Goal: Task Accomplishment & Management: Complete application form

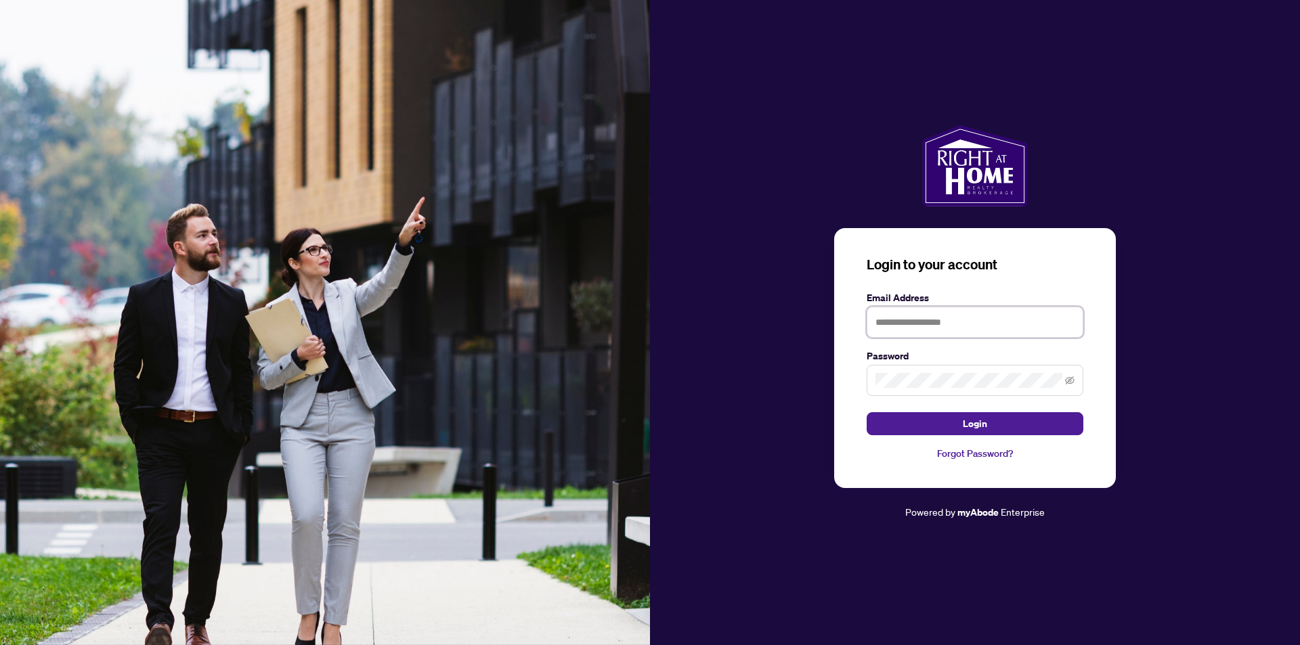
click at [977, 325] on input "text" at bounding box center [975, 322] width 217 height 31
type input "**********"
click at [1004, 425] on button "Login" at bounding box center [975, 423] width 217 height 23
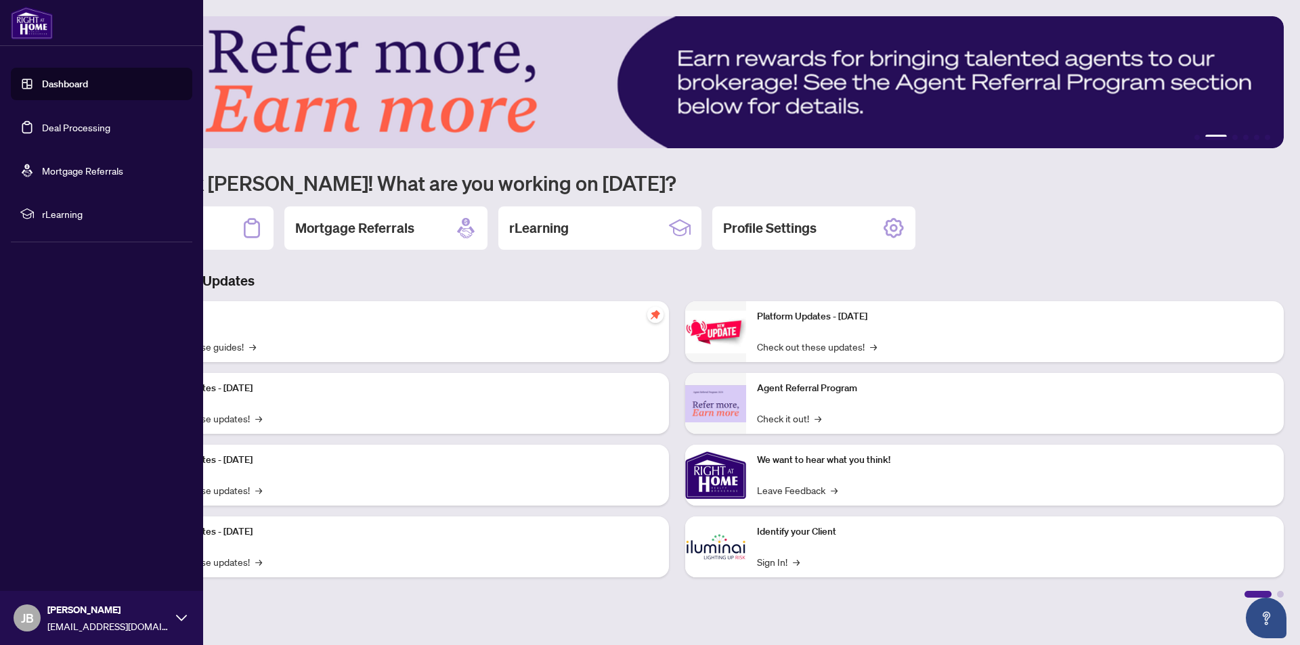
click at [42, 87] on link "Dashboard" at bounding box center [65, 84] width 46 height 12
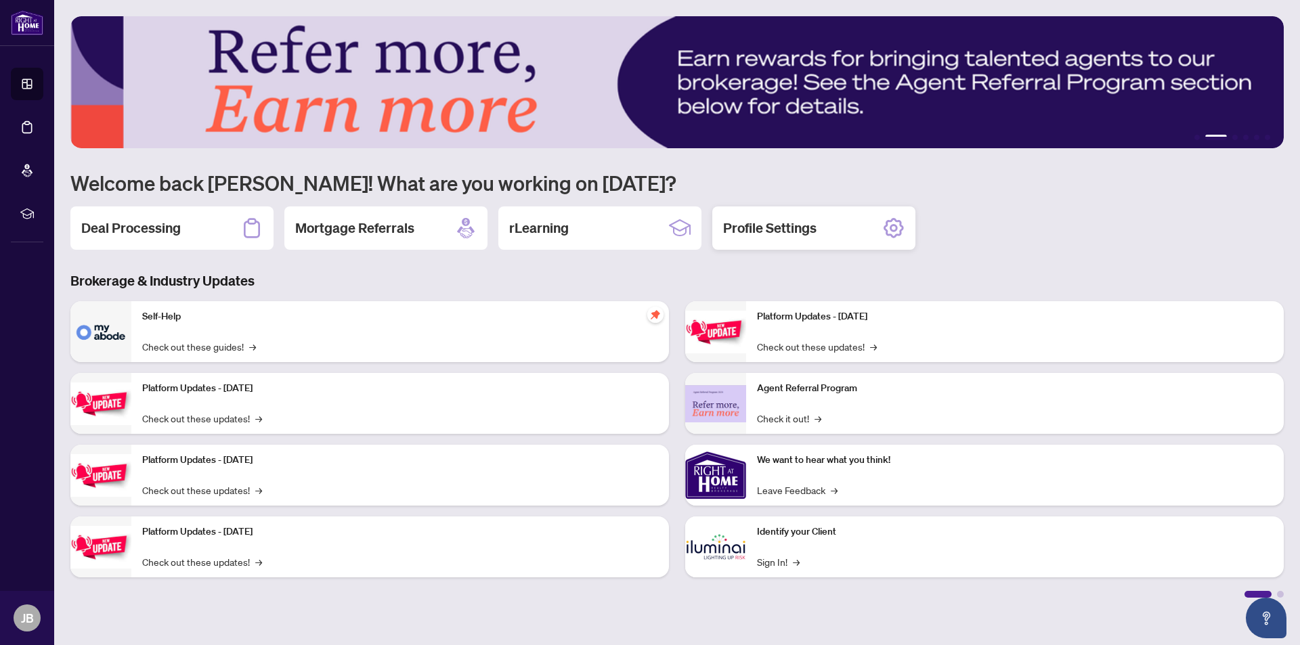
click at [813, 233] on h2 "Profile Settings" at bounding box center [769, 228] width 93 height 19
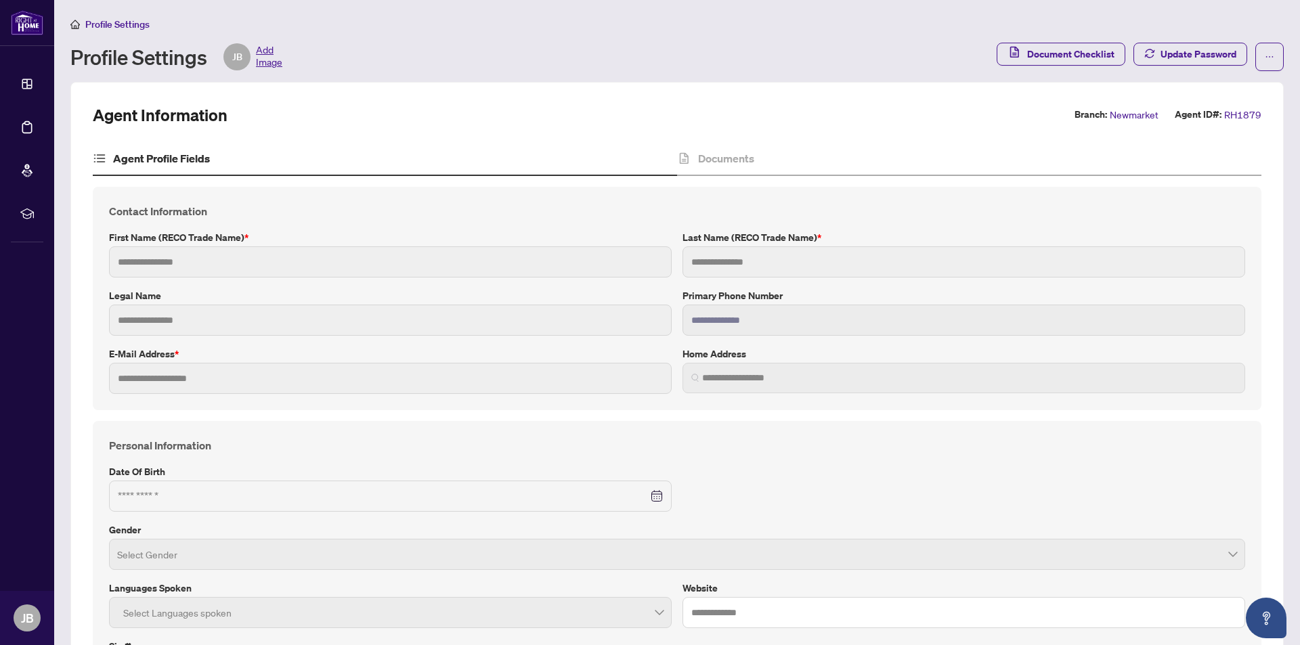
type input "********"
type input "******"
type input "**********"
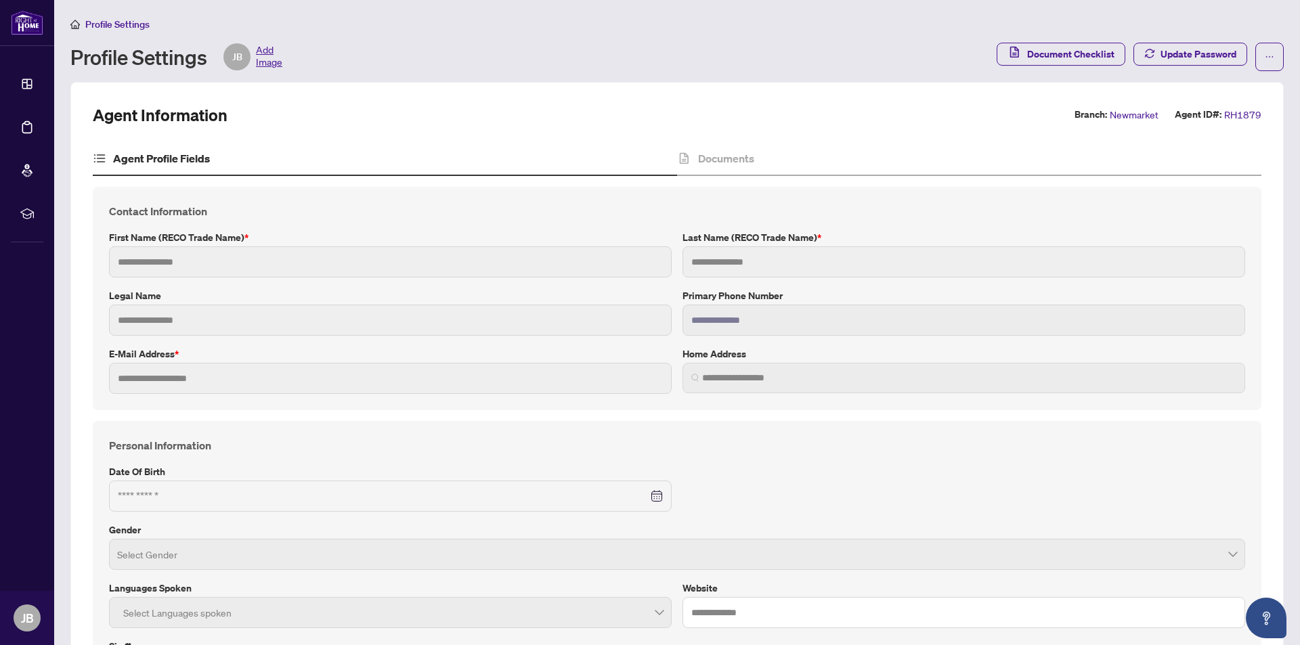
type input "*********"
type input "*"
type input "*******"
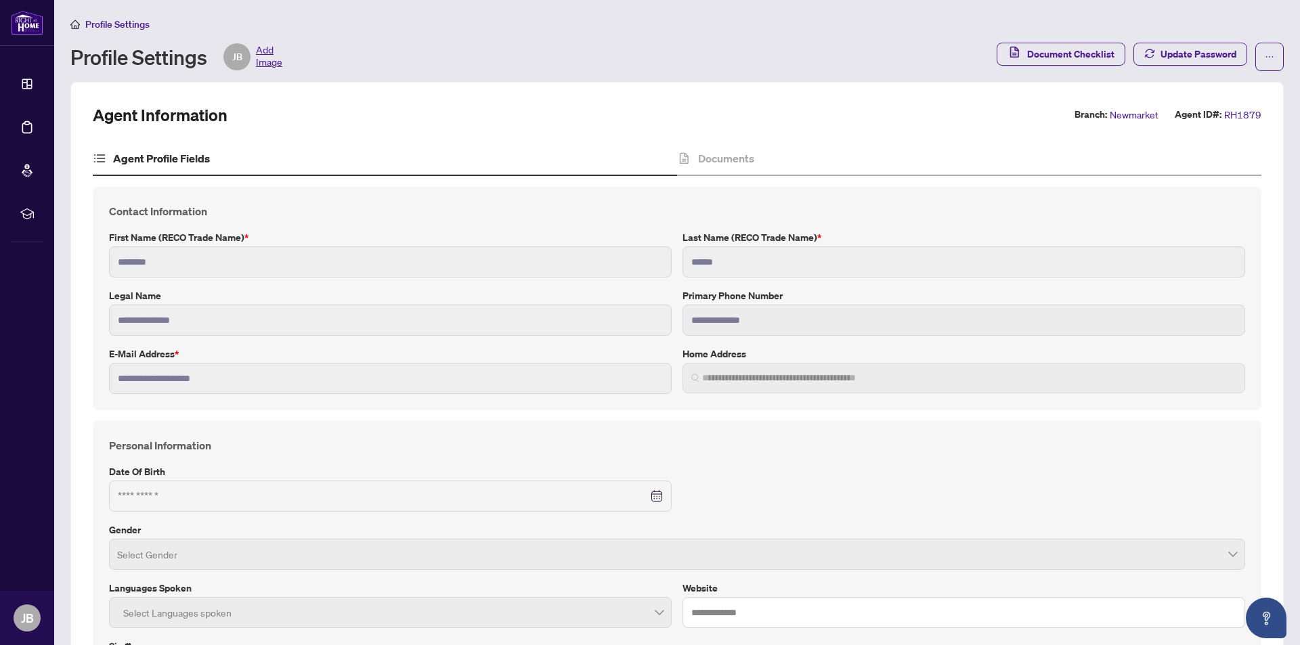
type input "**********"
click at [1100, 54] on span "Document Checklist" at bounding box center [1070, 54] width 87 height 22
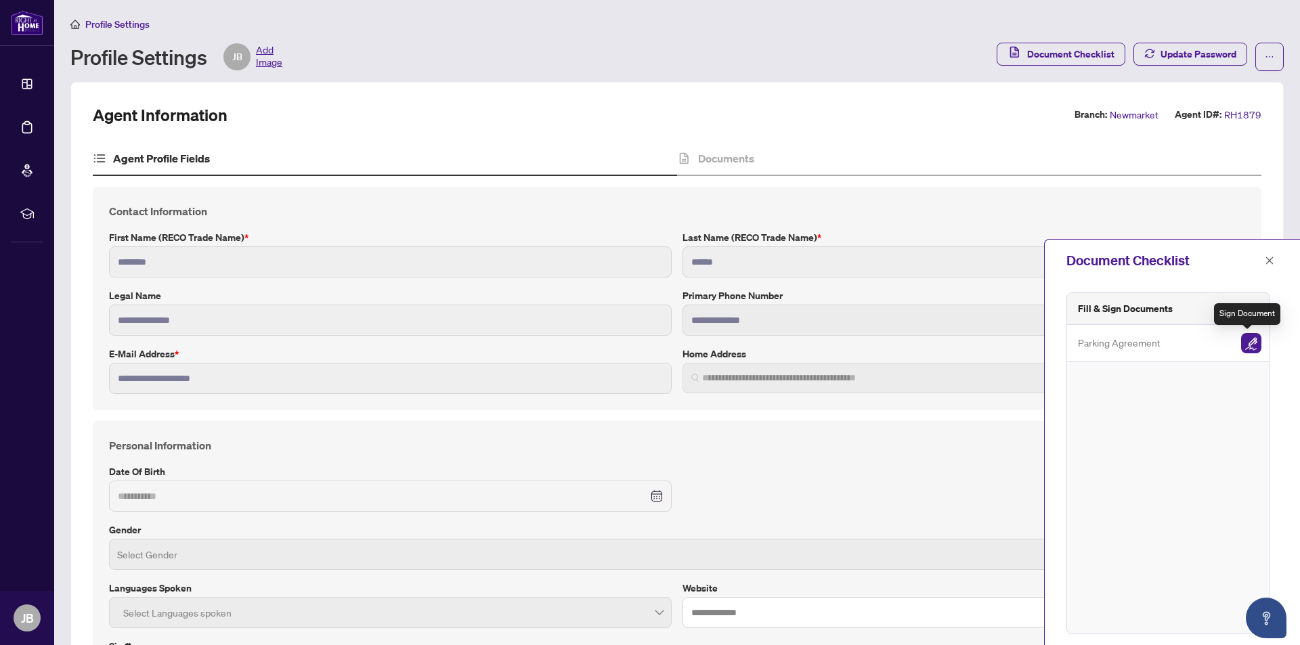
click at [1253, 337] on img "button" at bounding box center [1251, 343] width 20 height 20
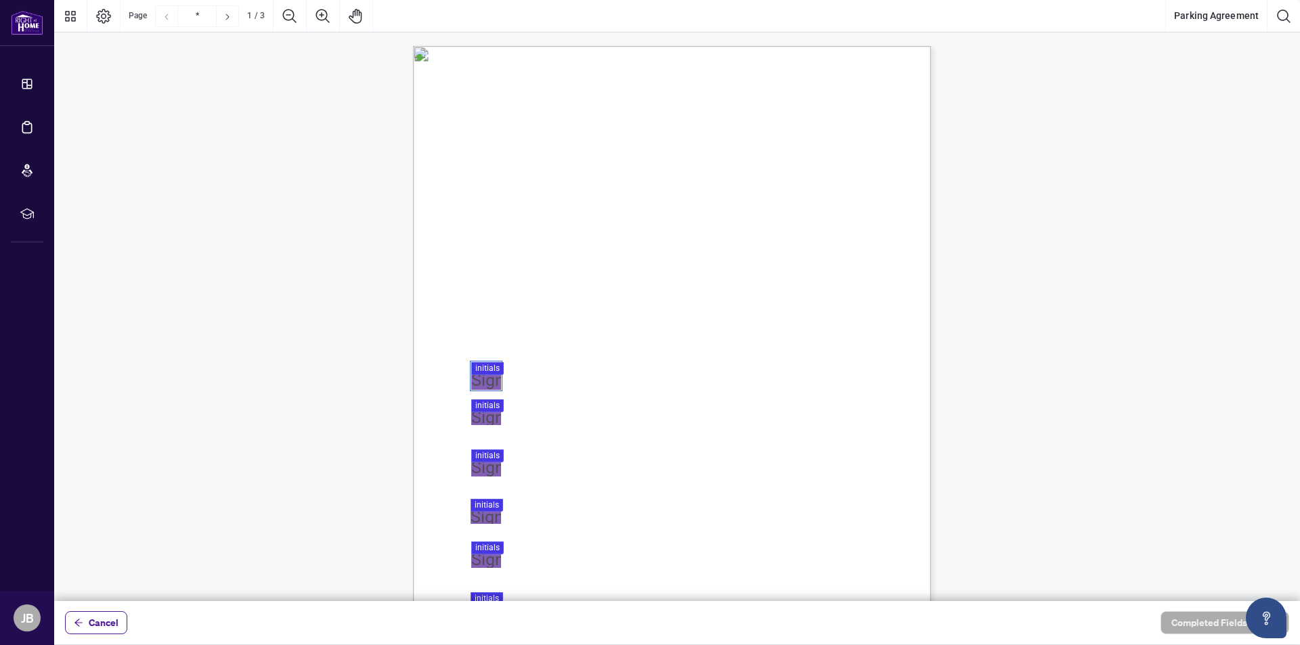
click at [492, 383] on div at bounding box center [677, 300] width 1246 height 601
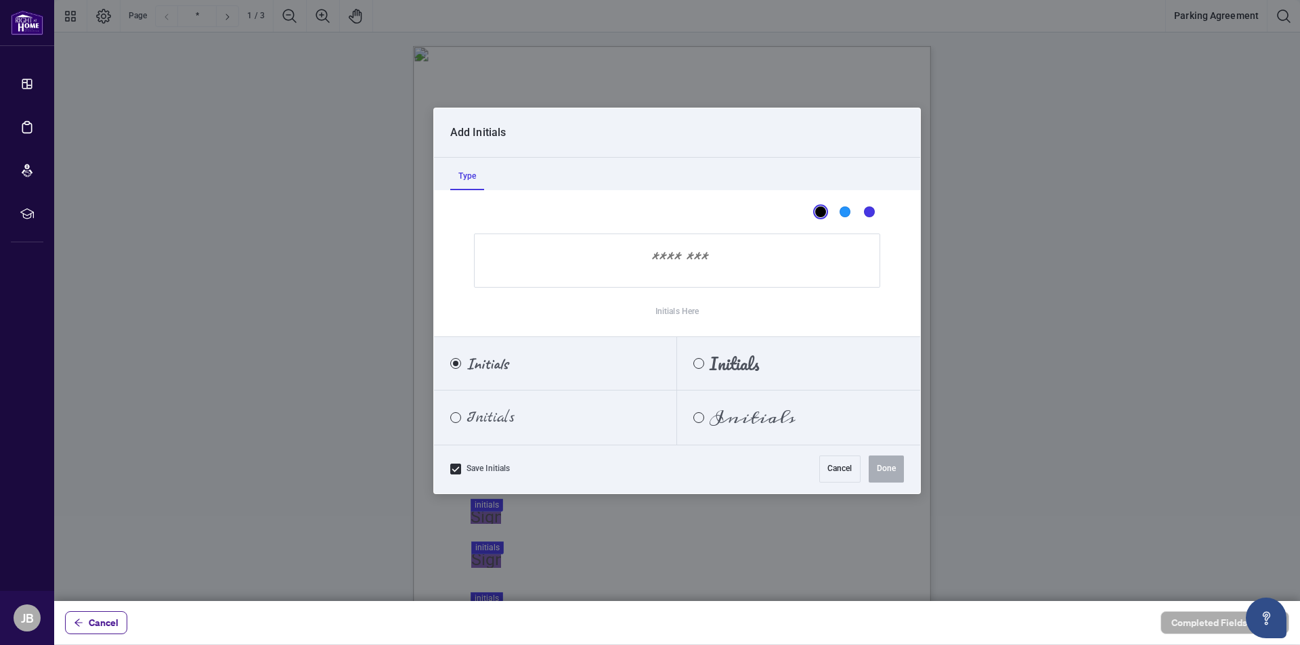
click at [710, 267] on input "Initials Here" at bounding box center [677, 261] width 406 height 54
type input "**"
click at [878, 473] on button "Done" at bounding box center [886, 469] width 35 height 27
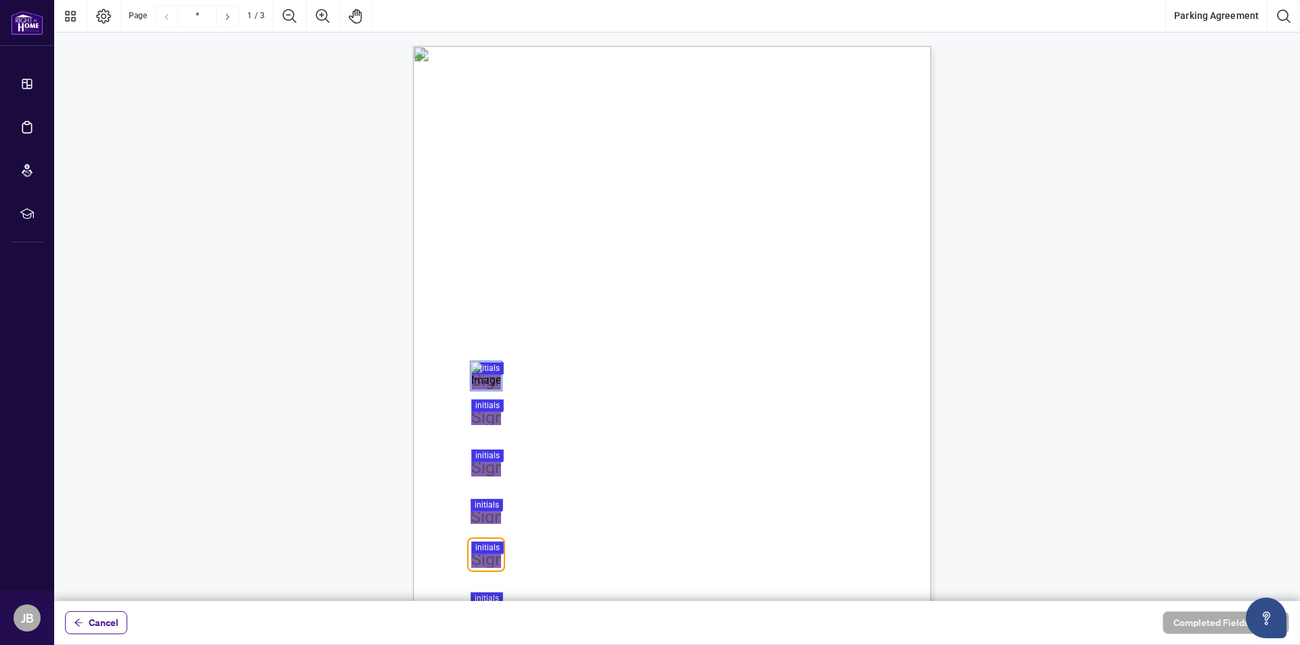
click at [480, 417] on div at bounding box center [677, 300] width 1246 height 601
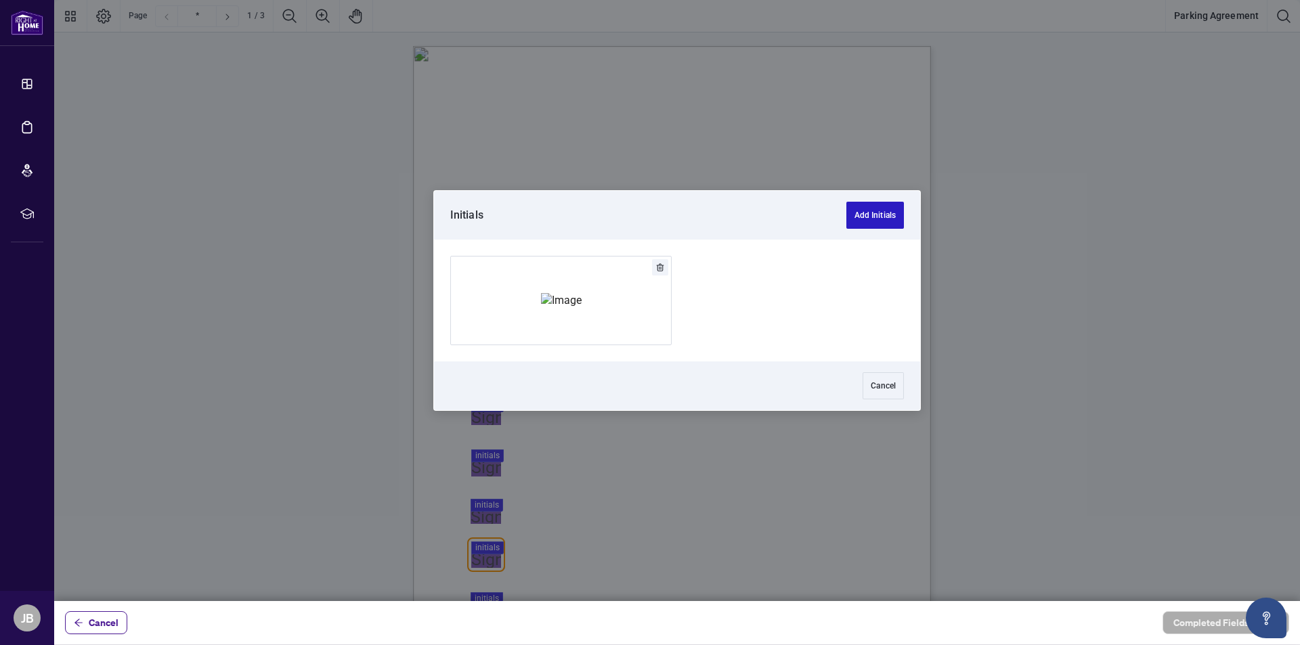
click at [885, 220] on button "Add Initials" at bounding box center [875, 215] width 58 height 27
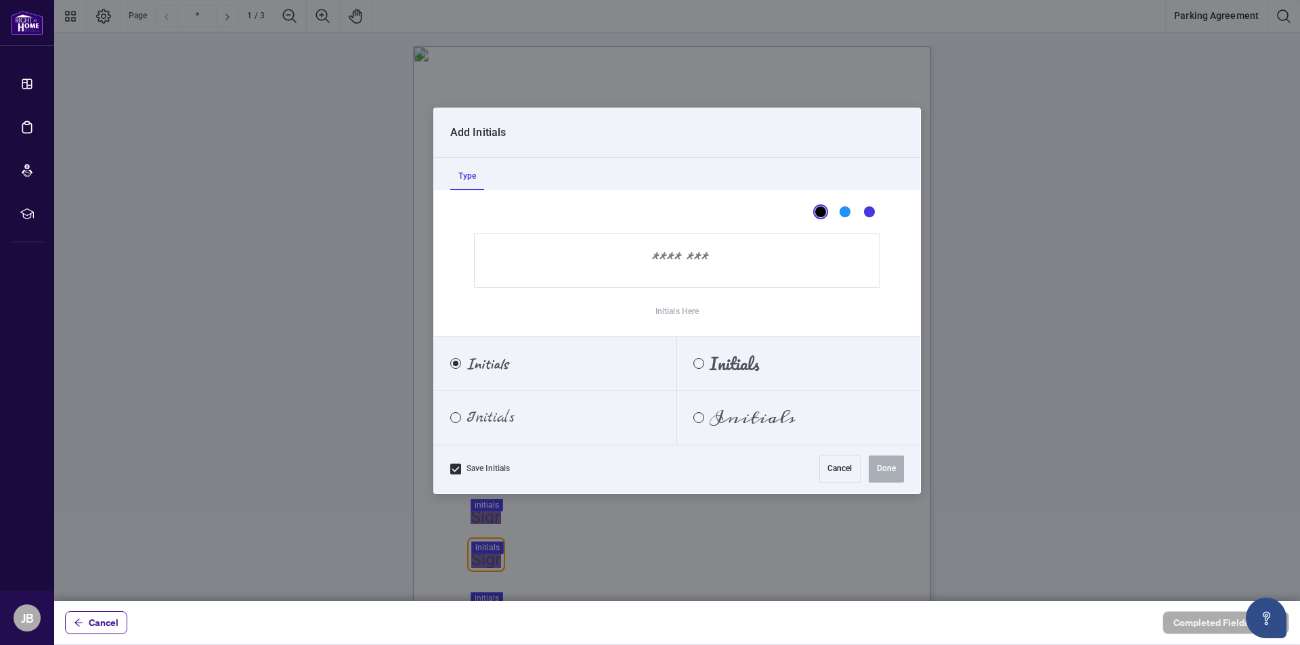
click at [685, 259] on input "Initials Here" at bounding box center [677, 261] width 406 height 54
type input "**"
click at [895, 463] on button "Done" at bounding box center [886, 469] width 35 height 27
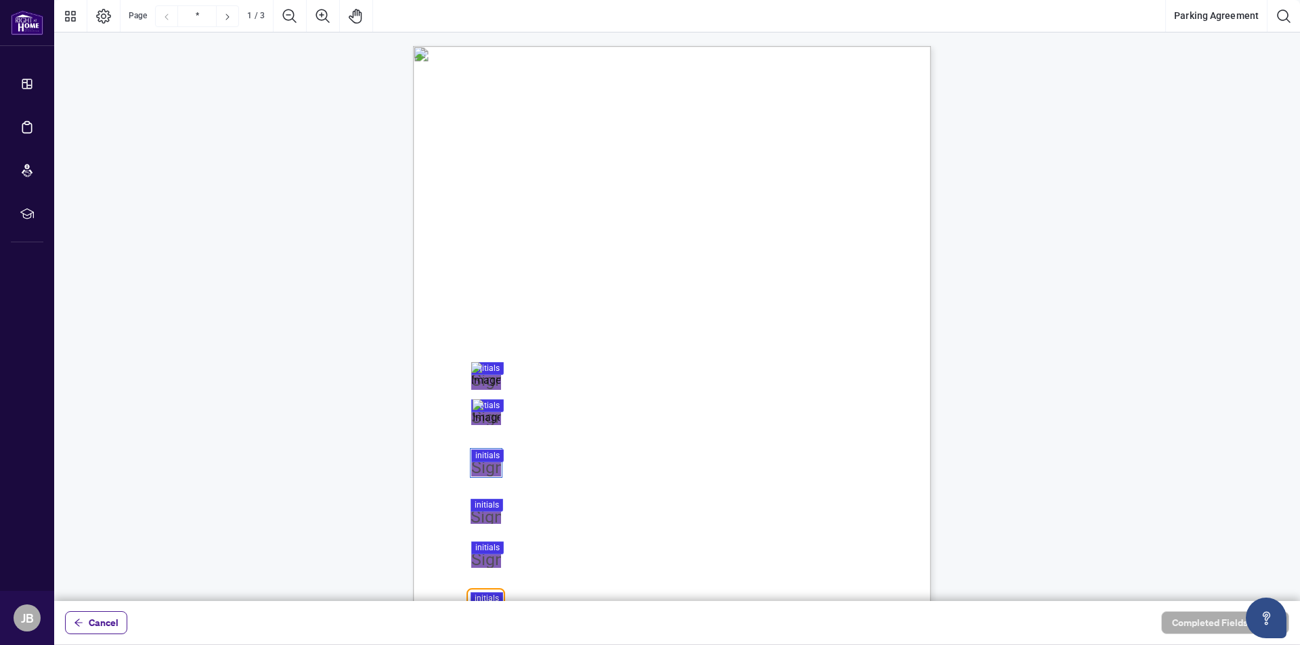
click at [485, 462] on div at bounding box center [677, 300] width 1246 height 601
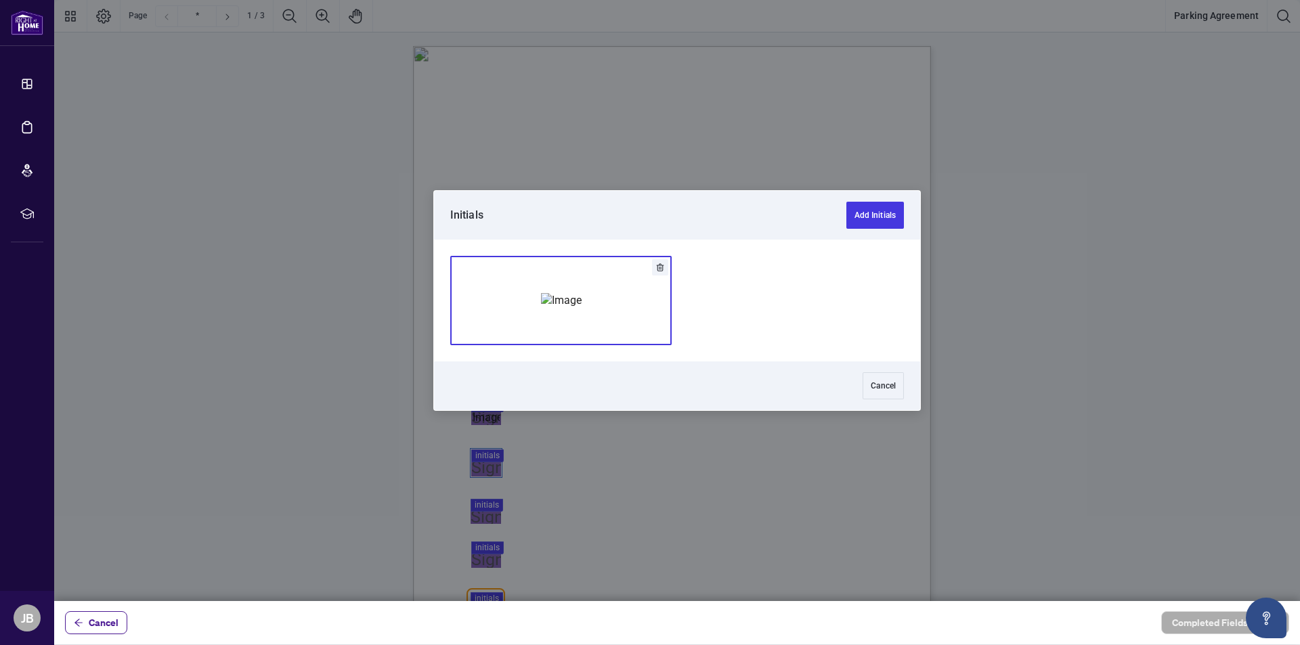
drag, startPoint x: 603, startPoint y: 295, endPoint x: 685, endPoint y: 279, distance: 83.5
click at [603, 295] on button "Add Signature" at bounding box center [561, 301] width 220 height 88
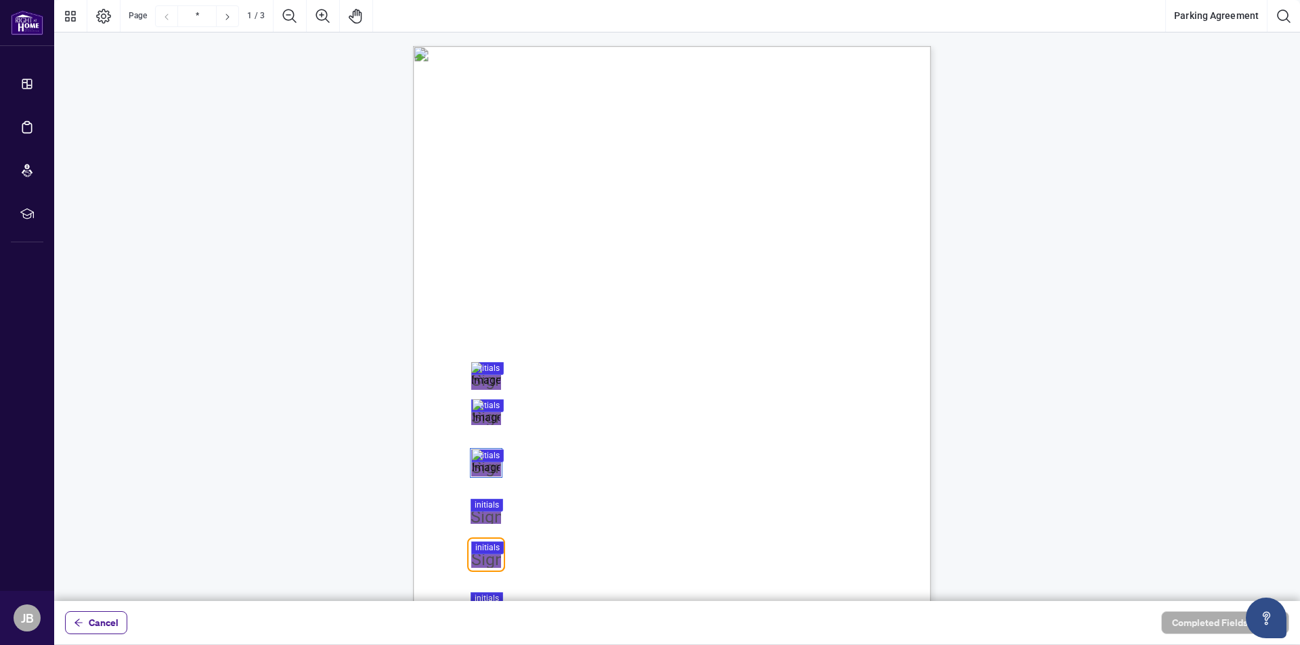
scroll to position [68, 0]
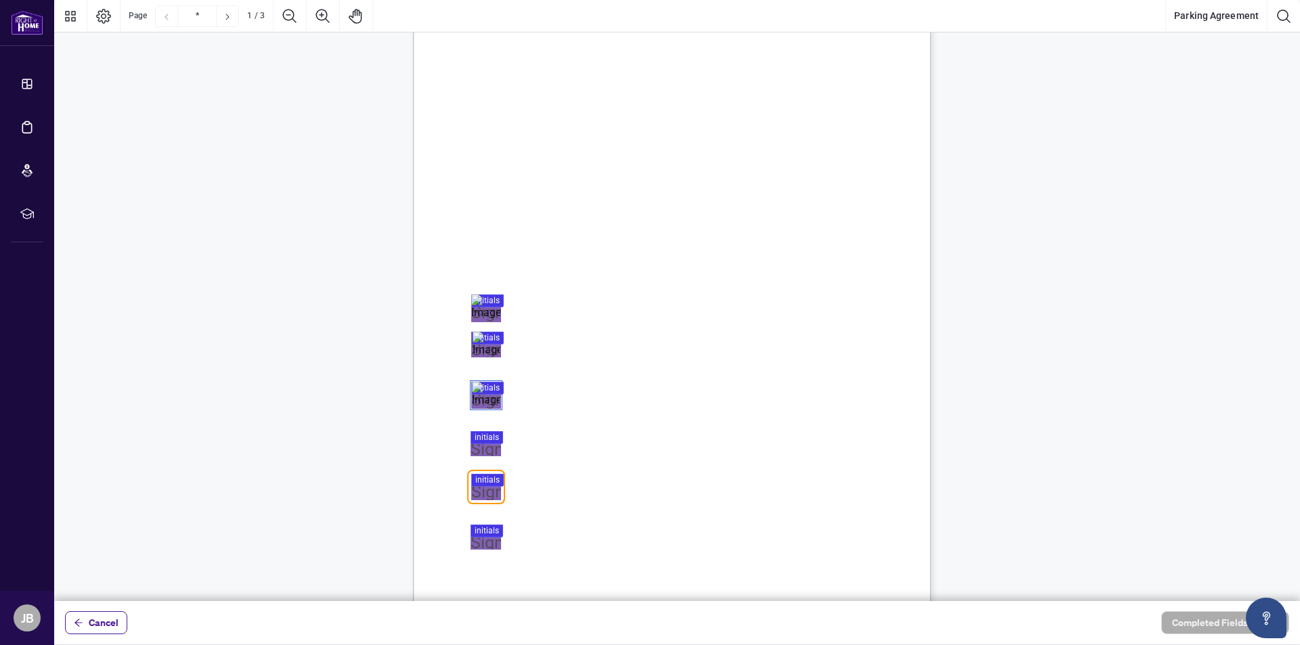
click at [487, 444] on div at bounding box center [677, 300] width 1246 height 601
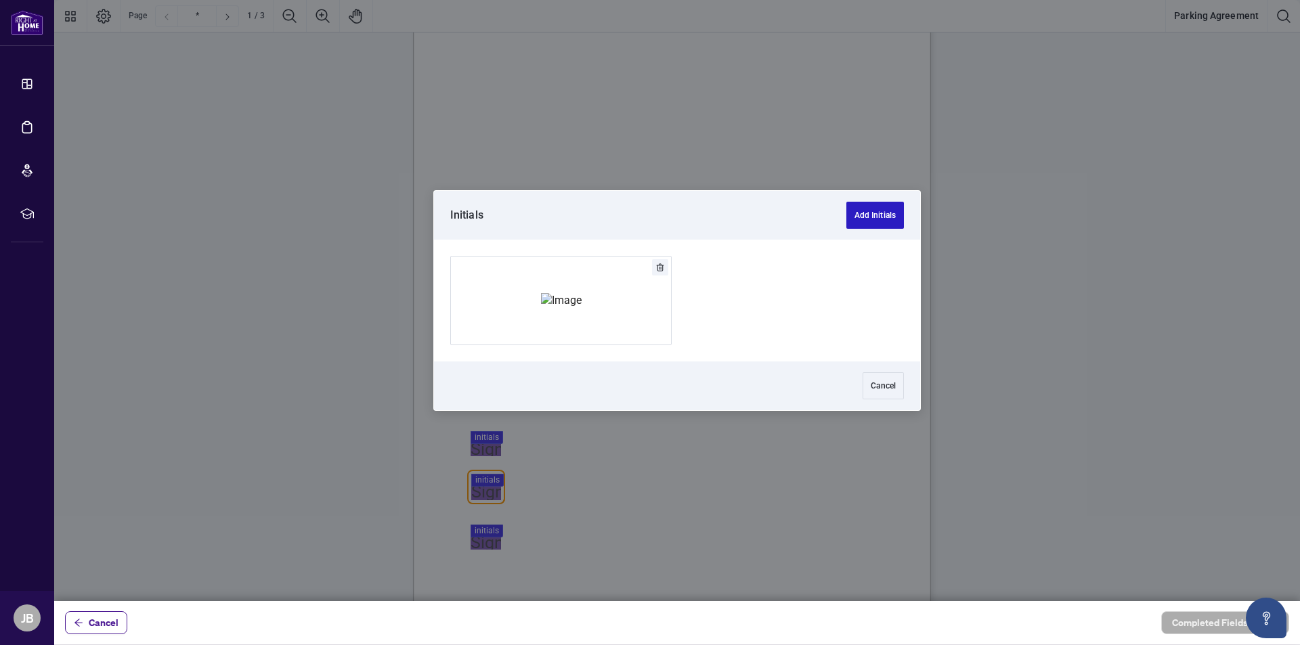
click at [873, 211] on button "Add Initials" at bounding box center [875, 215] width 58 height 27
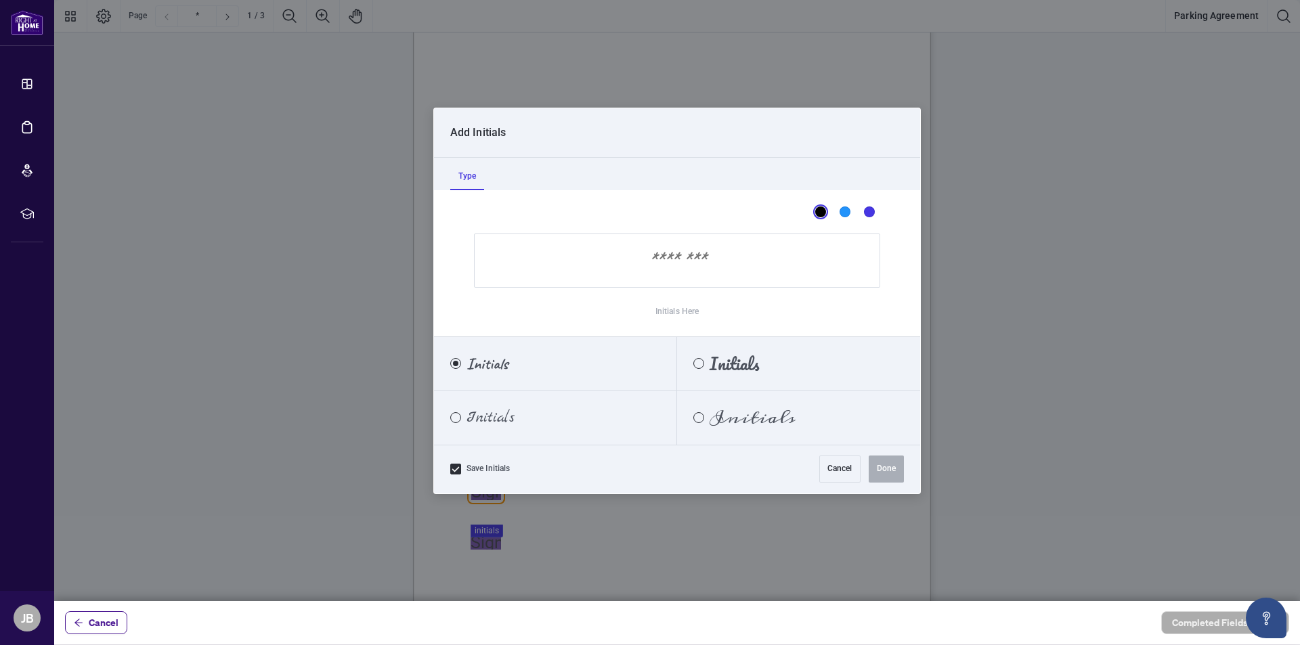
click at [692, 266] on input "Initials Here" at bounding box center [677, 261] width 406 height 54
type input "**"
click at [886, 466] on button "Done" at bounding box center [886, 469] width 35 height 27
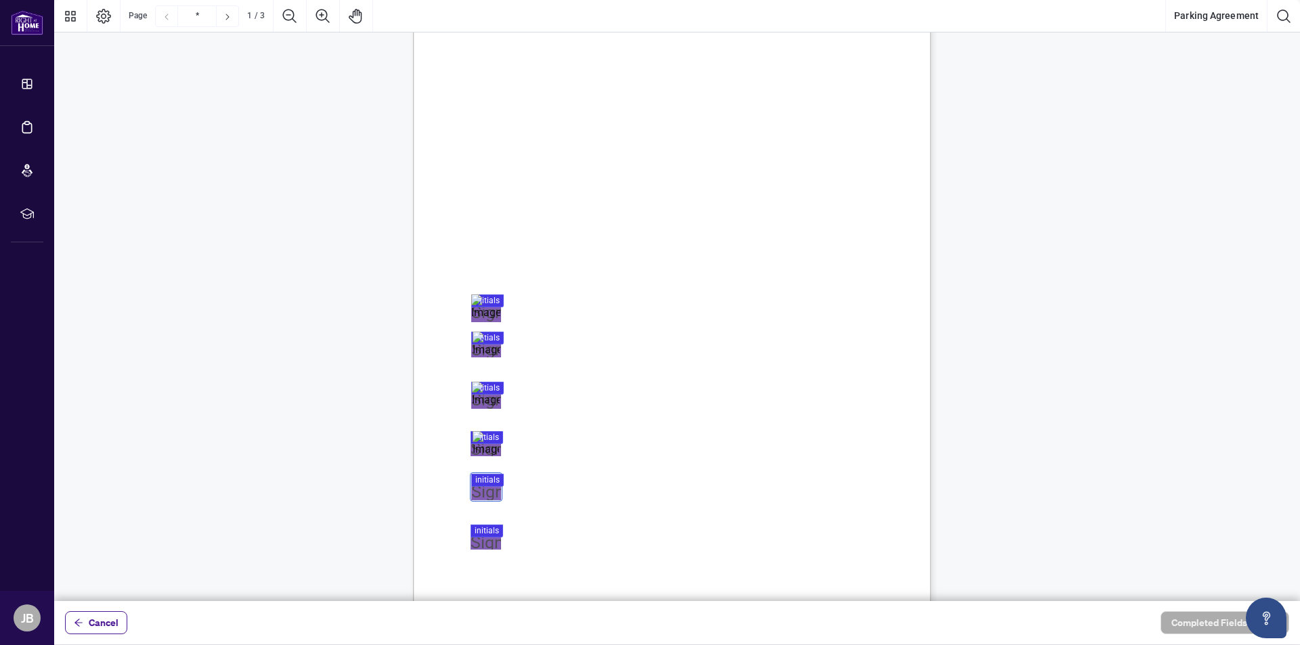
click at [485, 487] on div at bounding box center [677, 300] width 1246 height 601
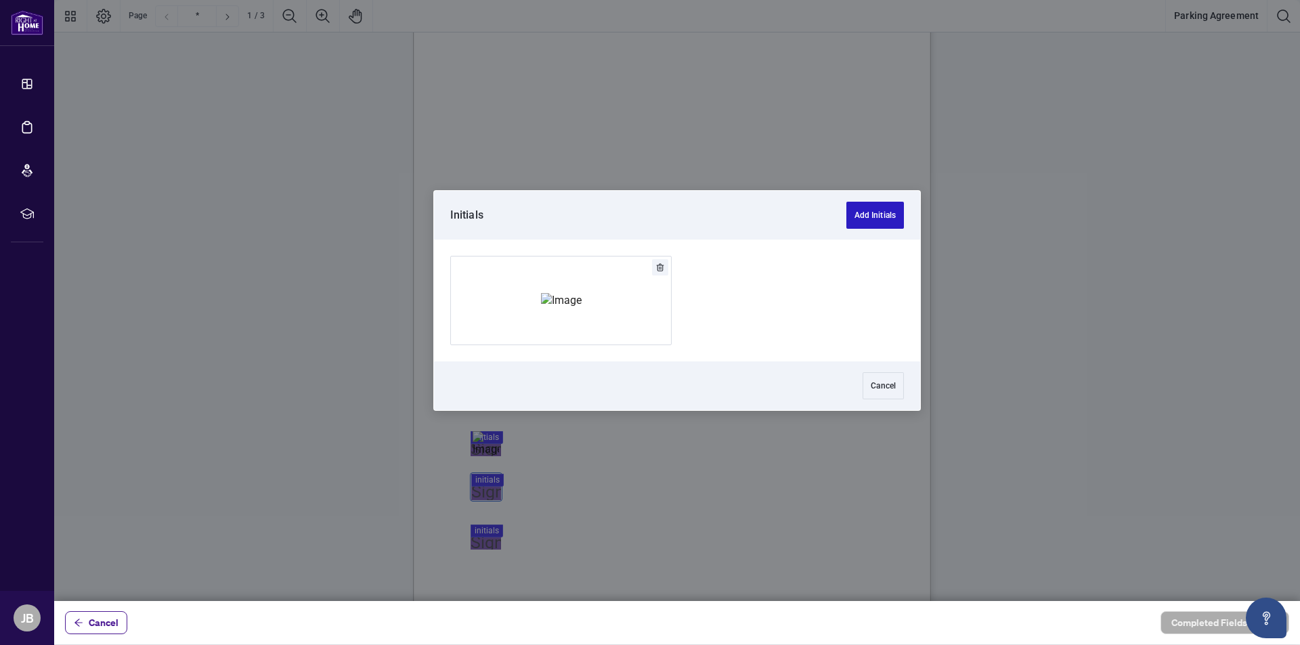
click at [870, 210] on button "Add Initials" at bounding box center [875, 215] width 58 height 27
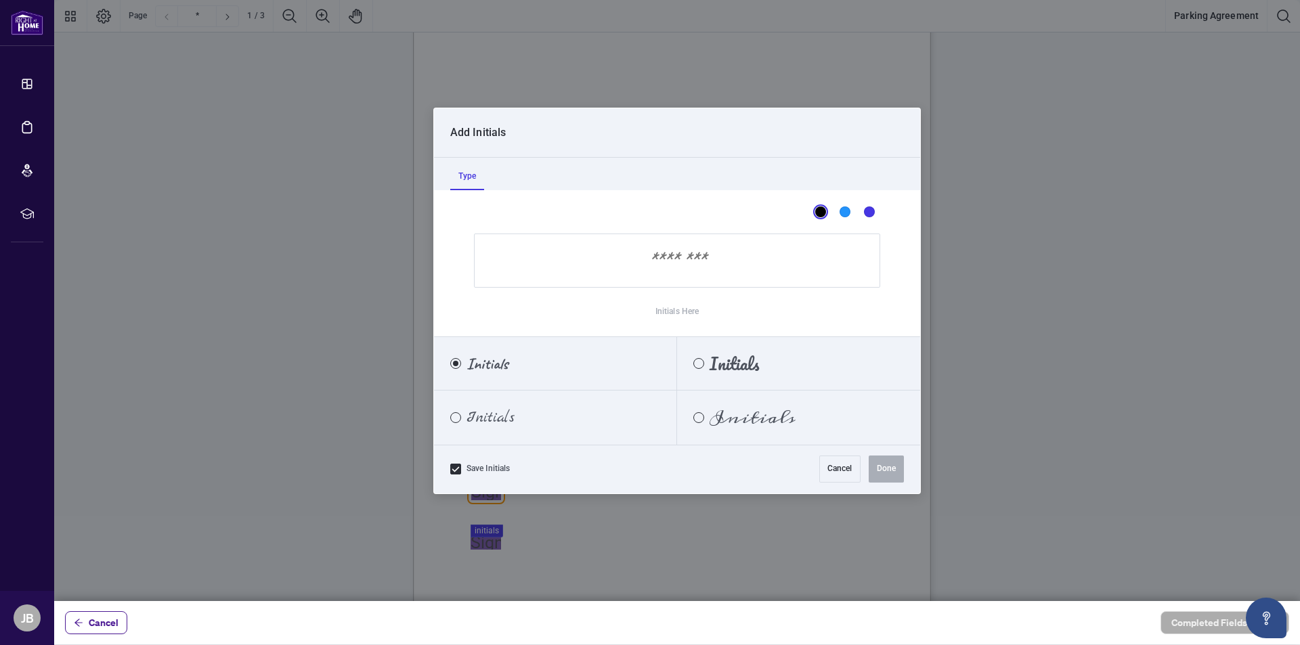
click at [664, 270] on input "Initials Here" at bounding box center [677, 261] width 406 height 54
type input "**"
click at [879, 464] on button "Done" at bounding box center [886, 469] width 35 height 27
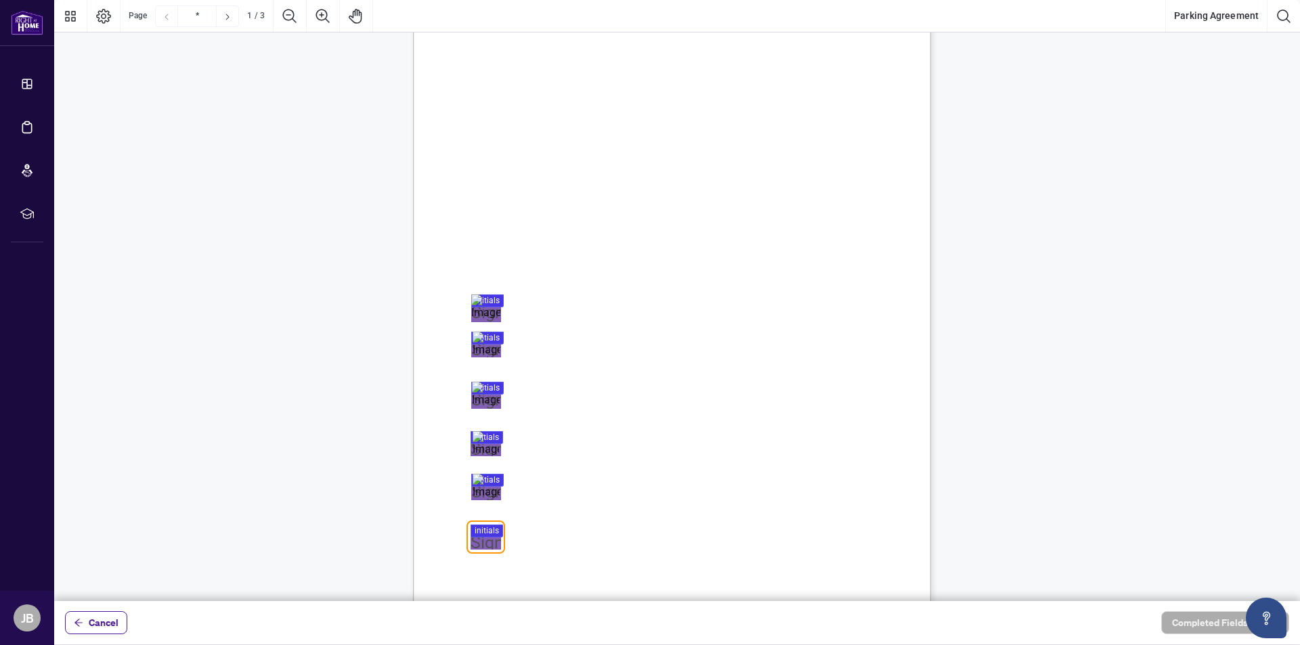
scroll to position [271, 0]
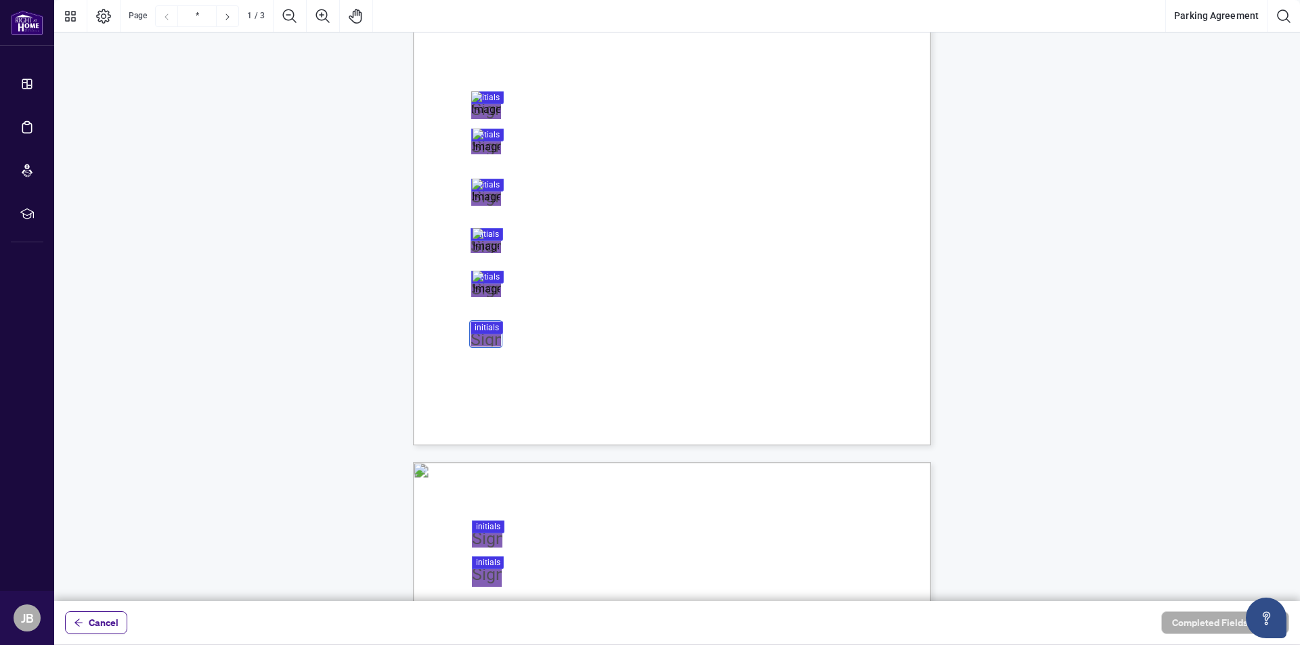
click at [492, 336] on div at bounding box center [677, 300] width 1246 height 601
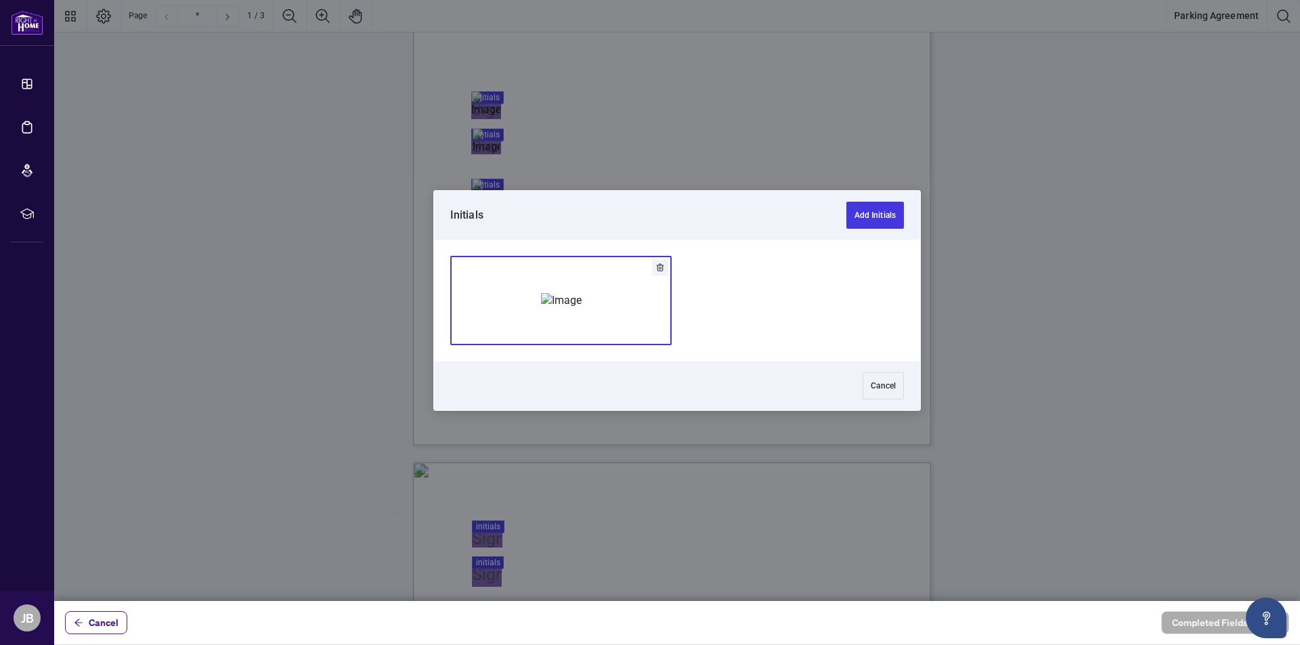
click at [548, 293] on img "Add Signature" at bounding box center [561, 300] width 41 height 15
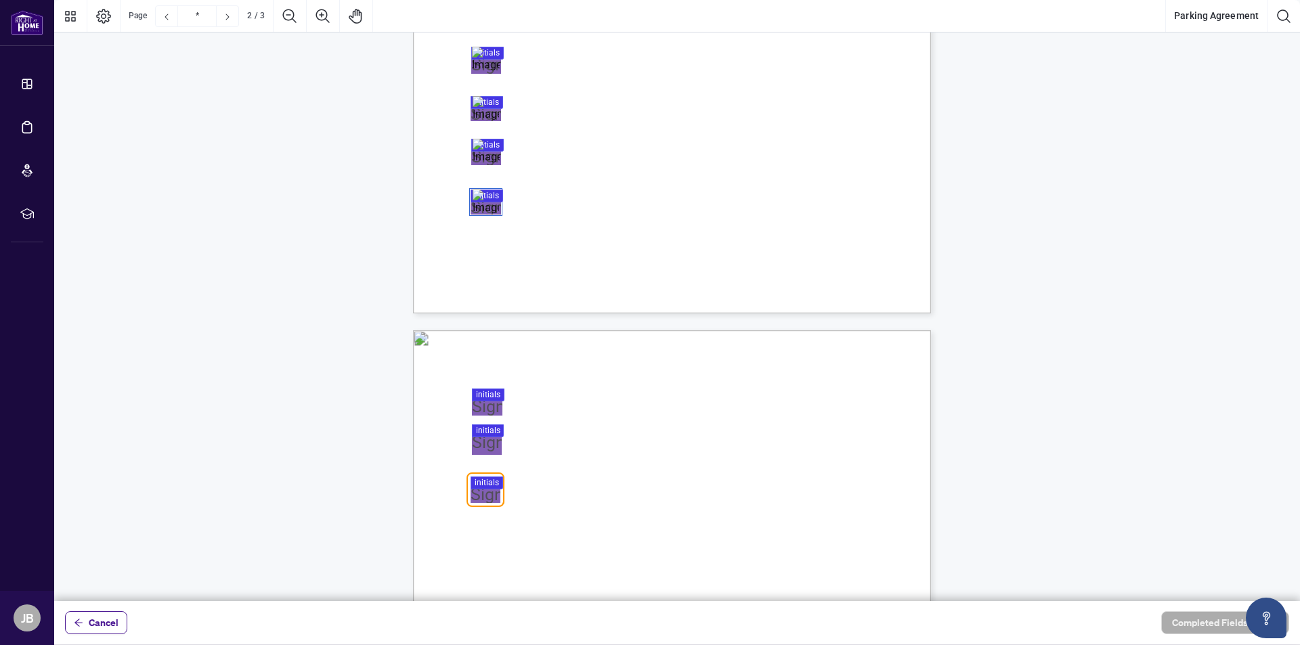
scroll to position [372, 0]
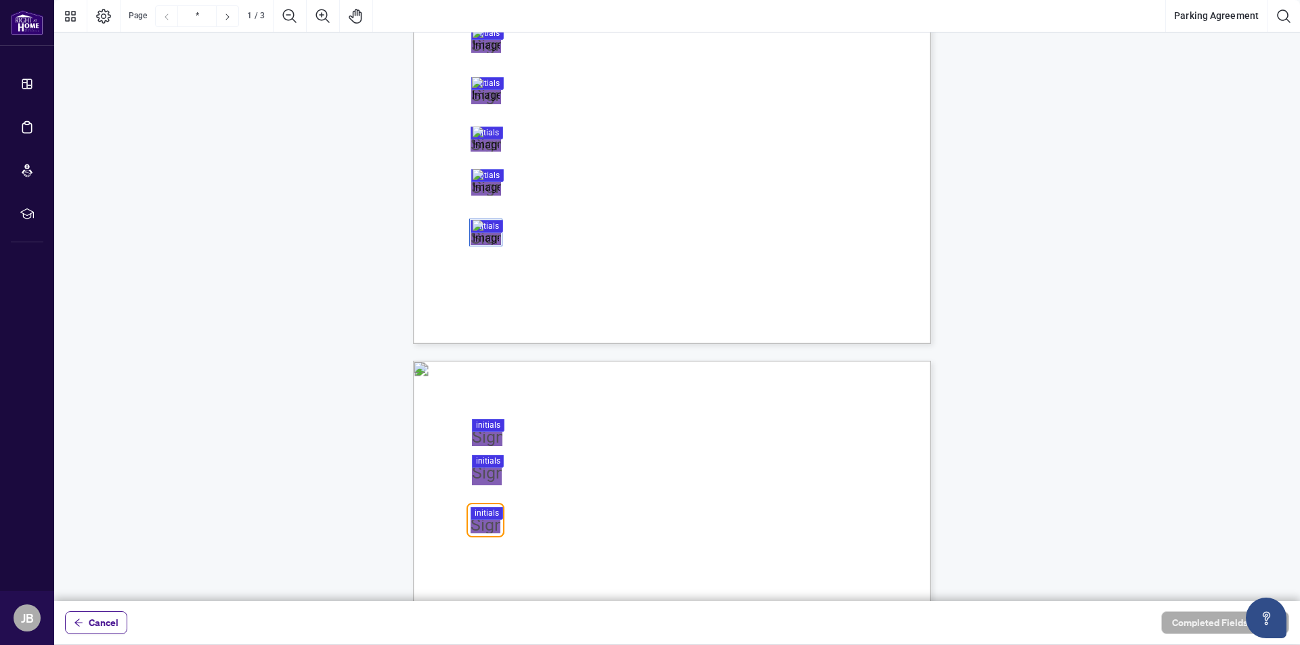
click at [488, 436] on div at bounding box center [677, 300] width 1246 height 601
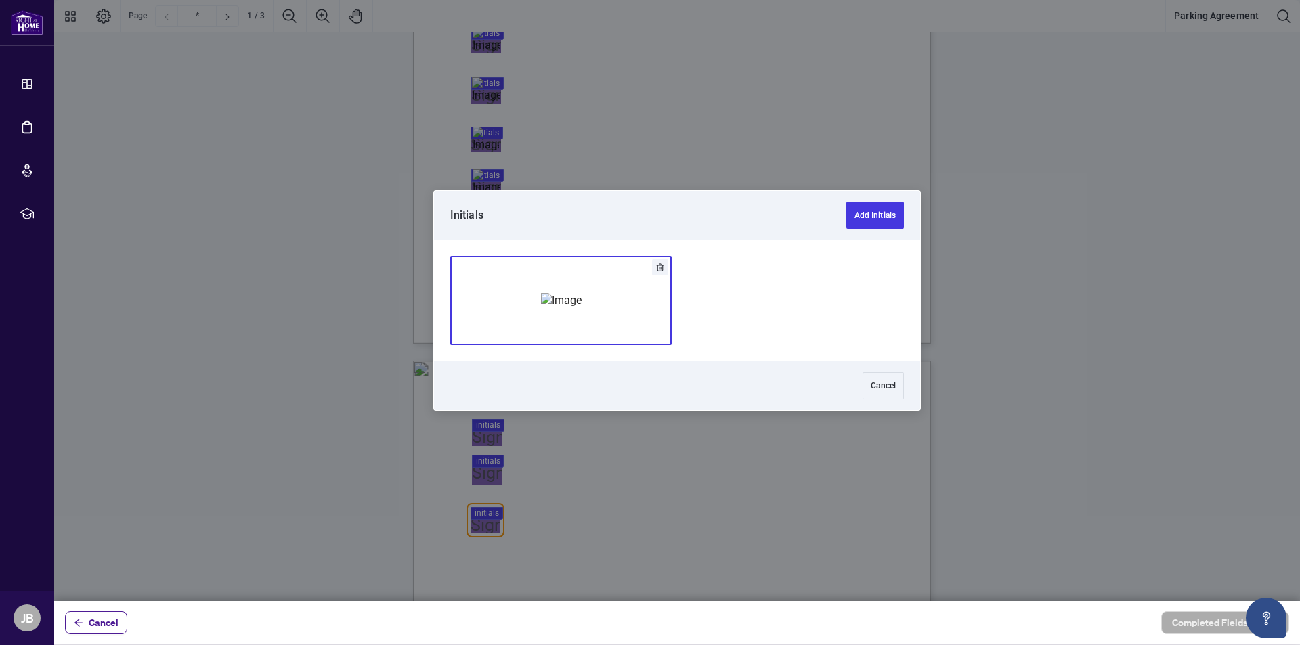
click at [581, 293] on img "Add Signature" at bounding box center [561, 300] width 41 height 15
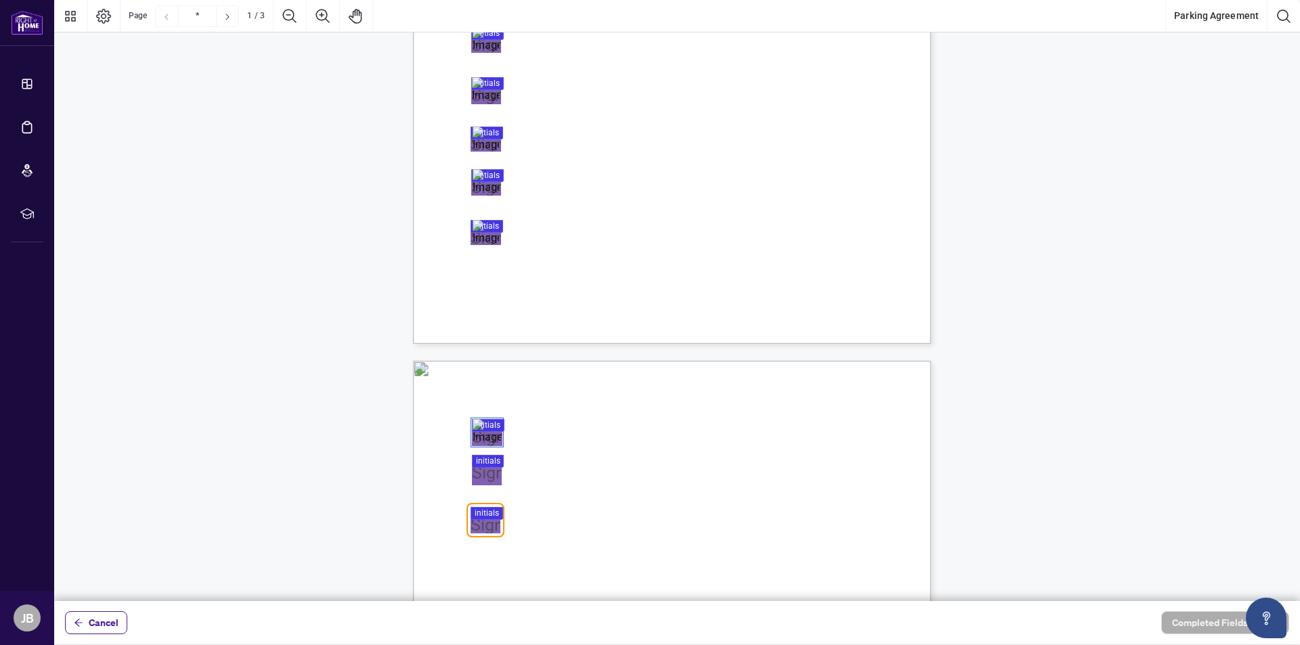
click at [479, 474] on div at bounding box center [677, 300] width 1246 height 601
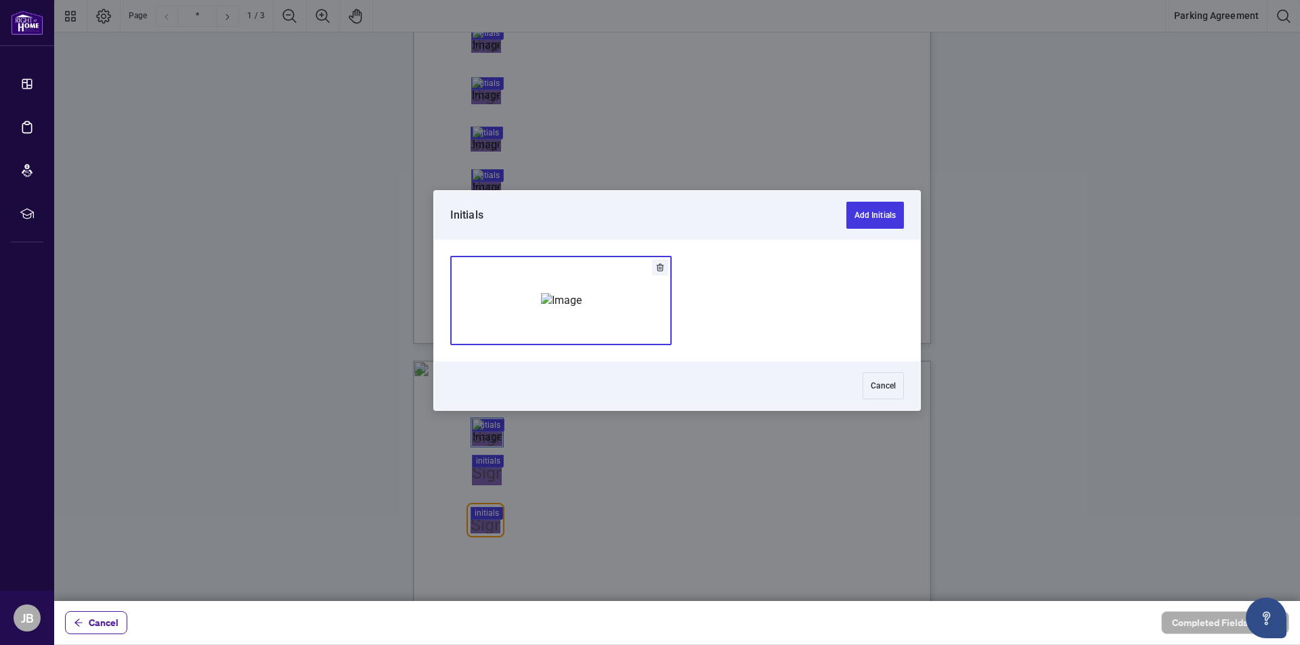
click at [582, 293] on img "Add Signature" at bounding box center [561, 300] width 41 height 15
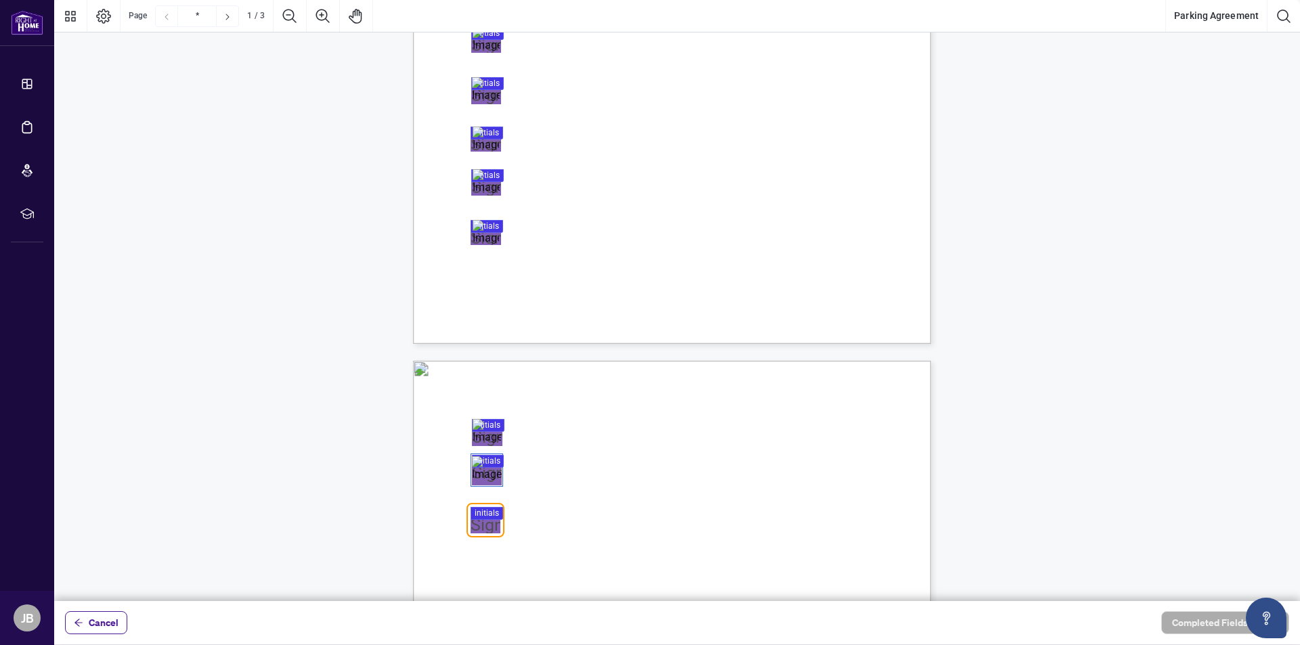
click at [491, 519] on div at bounding box center [677, 300] width 1246 height 601
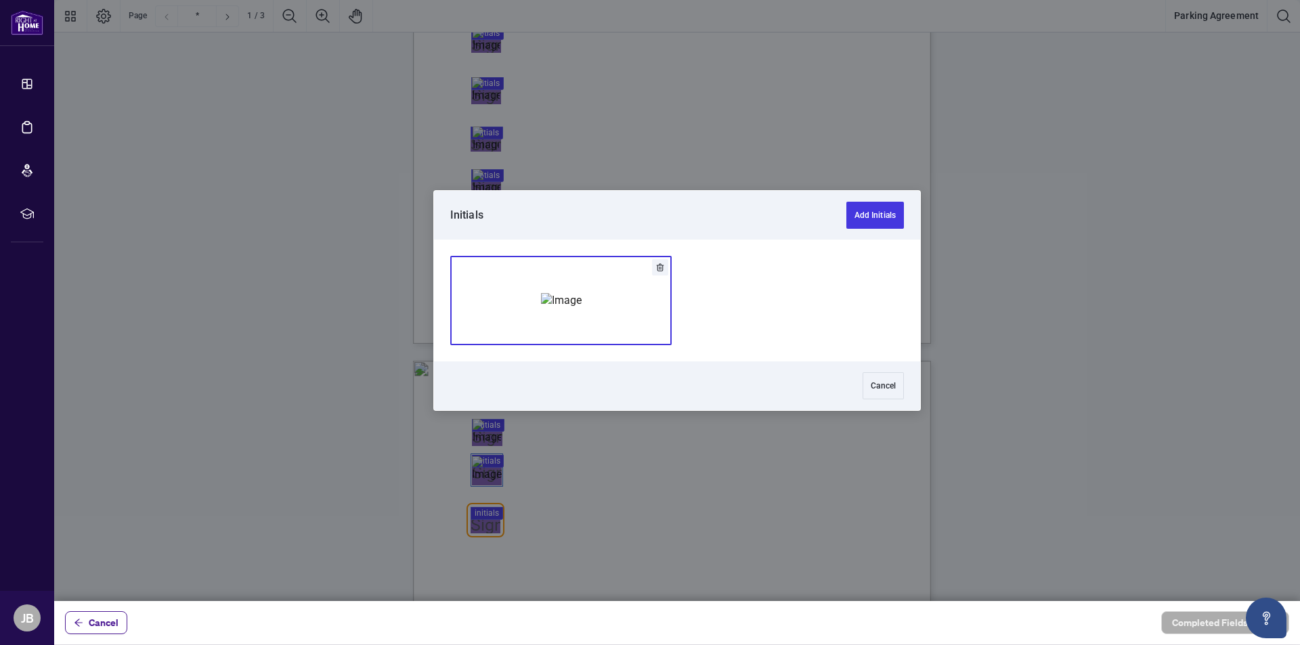
click at [607, 301] on button "Add Signature" at bounding box center [561, 301] width 220 height 88
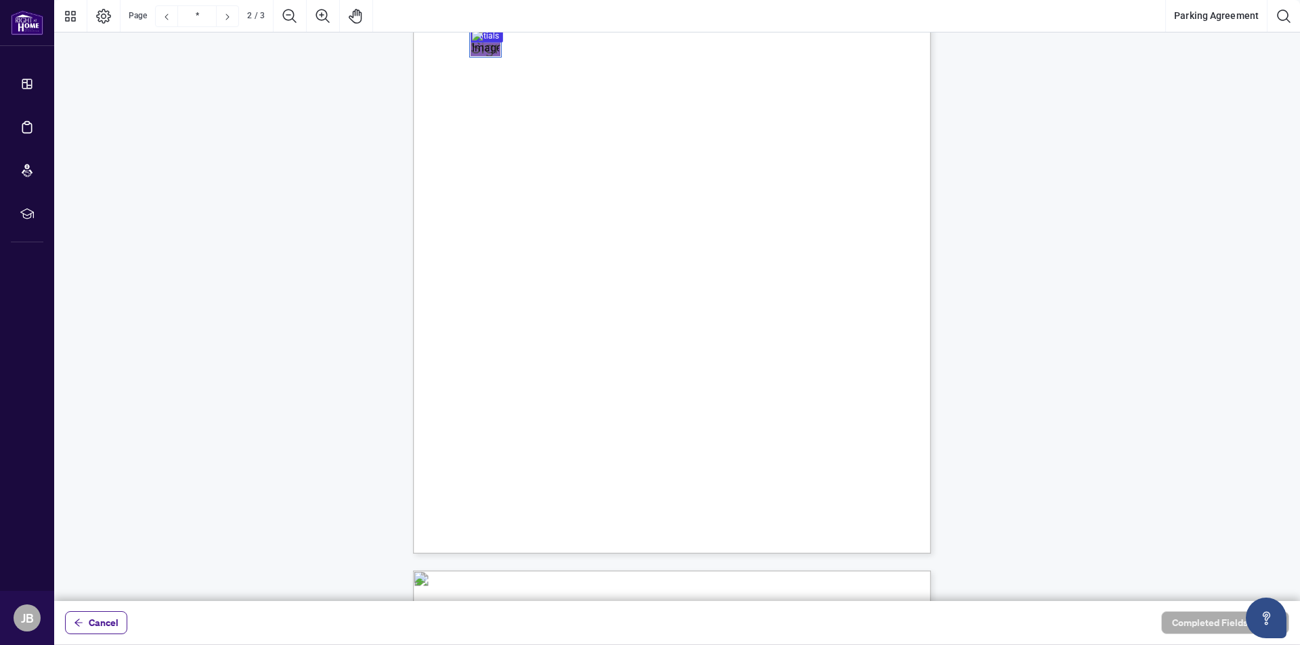
scroll to position [843, 0]
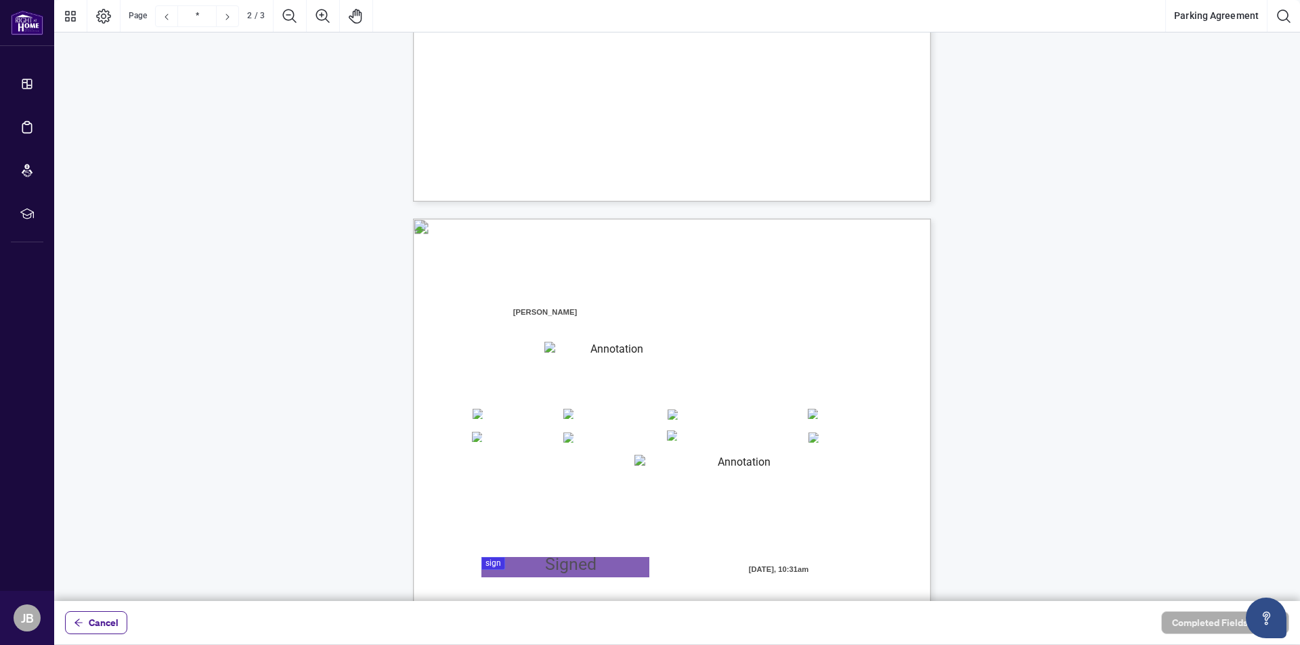
type input "*"
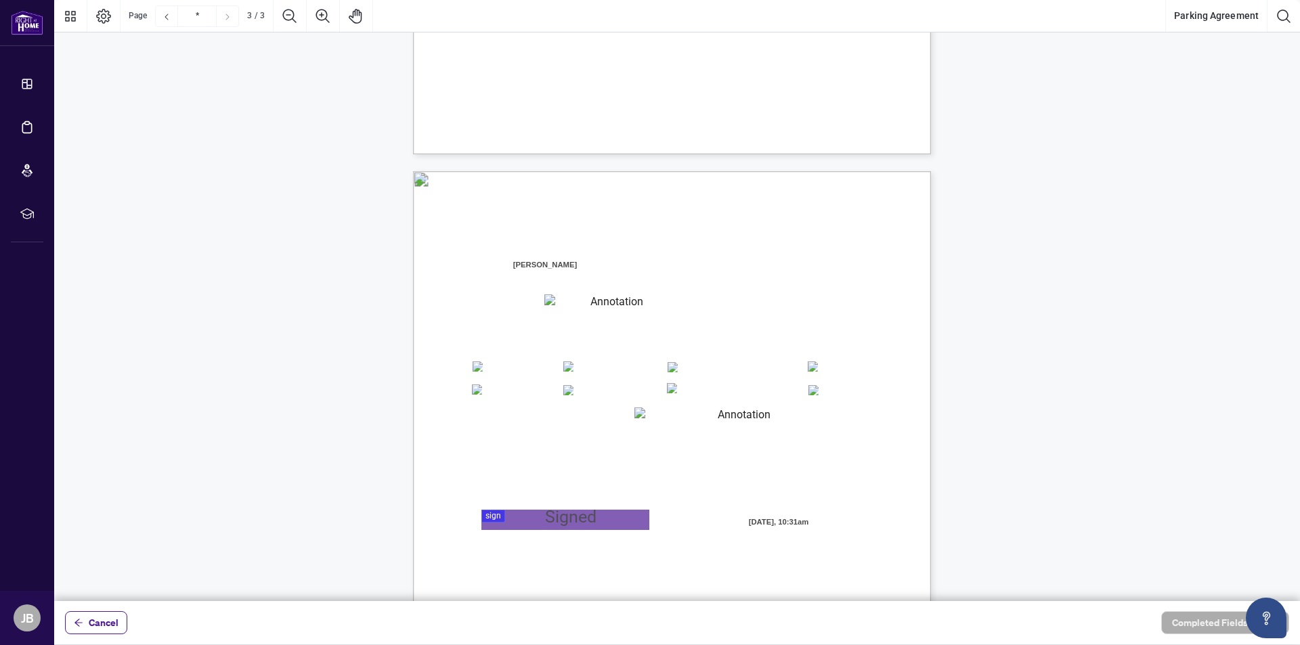
click at [616, 266] on div "Agent Information: (Name of Salesperson) Home Branch: Registered Boards (please…" at bounding box center [736, 590] width 647 height 838
click at [553, 266] on span "[PERSON_NAME]" at bounding box center [545, 265] width 68 height 20
click at [588, 301] on textarea "01JYSWARJYMGGG773FD61HAS9J" at bounding box center [610, 305] width 133 height 20
click at [533, 267] on span "[PERSON_NAME]" at bounding box center [545, 265] width 68 height 20
drag, startPoint x: 541, startPoint y: 261, endPoint x: 564, endPoint y: 266, distance: 23.6
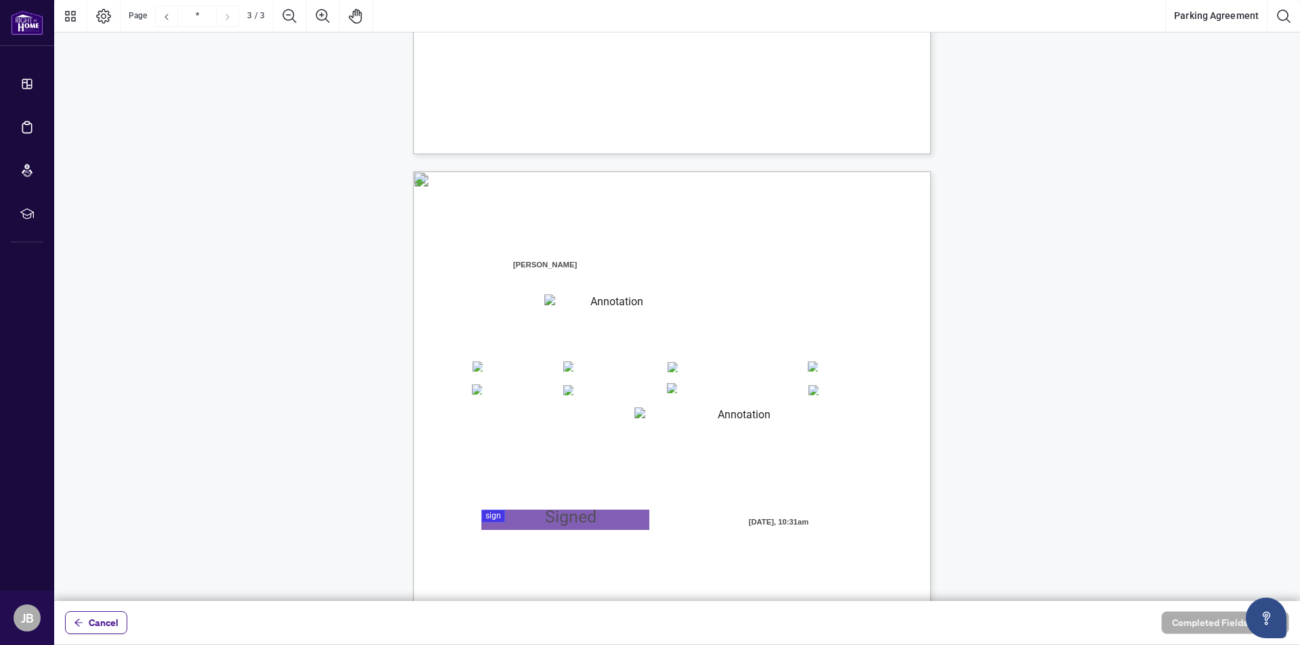
click at [546, 261] on span "[PERSON_NAME]" at bounding box center [545, 265] width 68 height 20
click at [605, 314] on textarea "01JYSWARJYMGGG773FD61HAS9J" at bounding box center [610, 305] width 133 height 20
click at [558, 305] on textarea "01JYSWARJYMGGG773FD61HAS9J" at bounding box center [610, 305] width 133 height 20
click at [549, 309] on textarea "01JYSWARJYMGGG773FD61HAS9J" at bounding box center [610, 305] width 133 height 20
click at [550, 307] on textarea "01JYSWARJYMGGG773FD61HAS9J" at bounding box center [610, 305] width 133 height 20
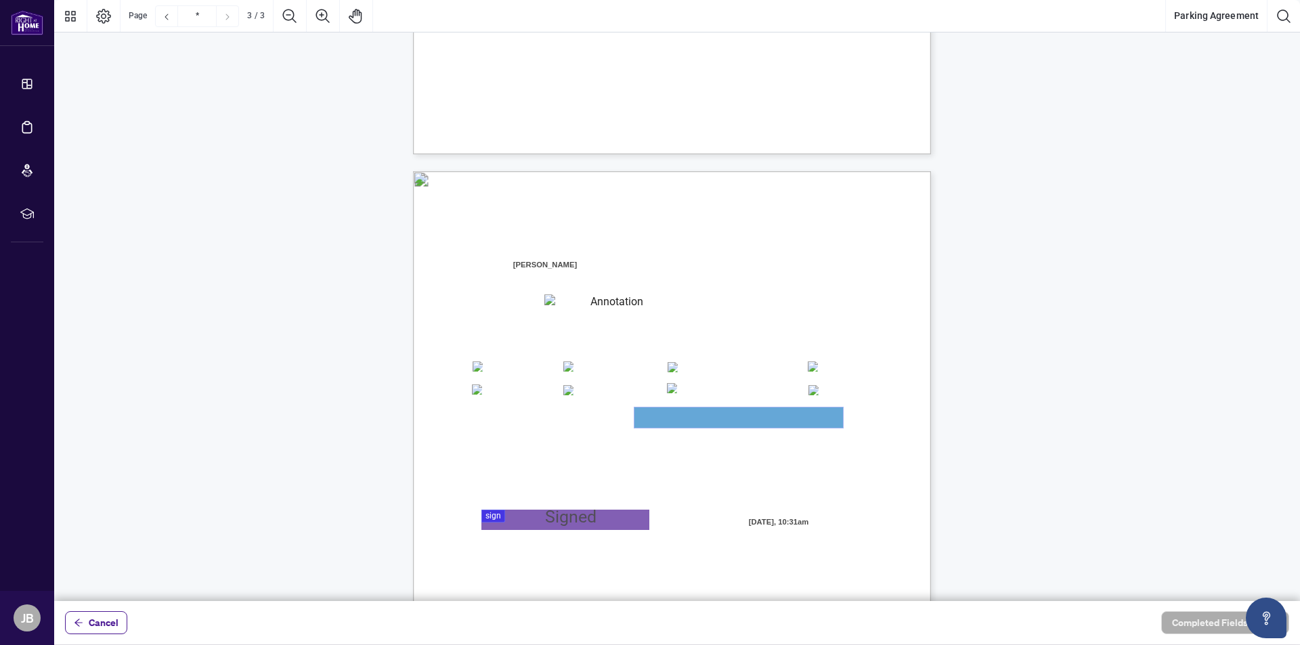
click at [678, 410] on textarea "01JYSWAYCD9WAFCE3KW1342CKC" at bounding box center [738, 418] width 209 height 20
click at [685, 419] on textarea "01JYSWAYCD9WAFCE3KW1342CKC" at bounding box center [738, 418] width 209 height 20
click at [536, 519] on div at bounding box center [677, 300] width 1246 height 601
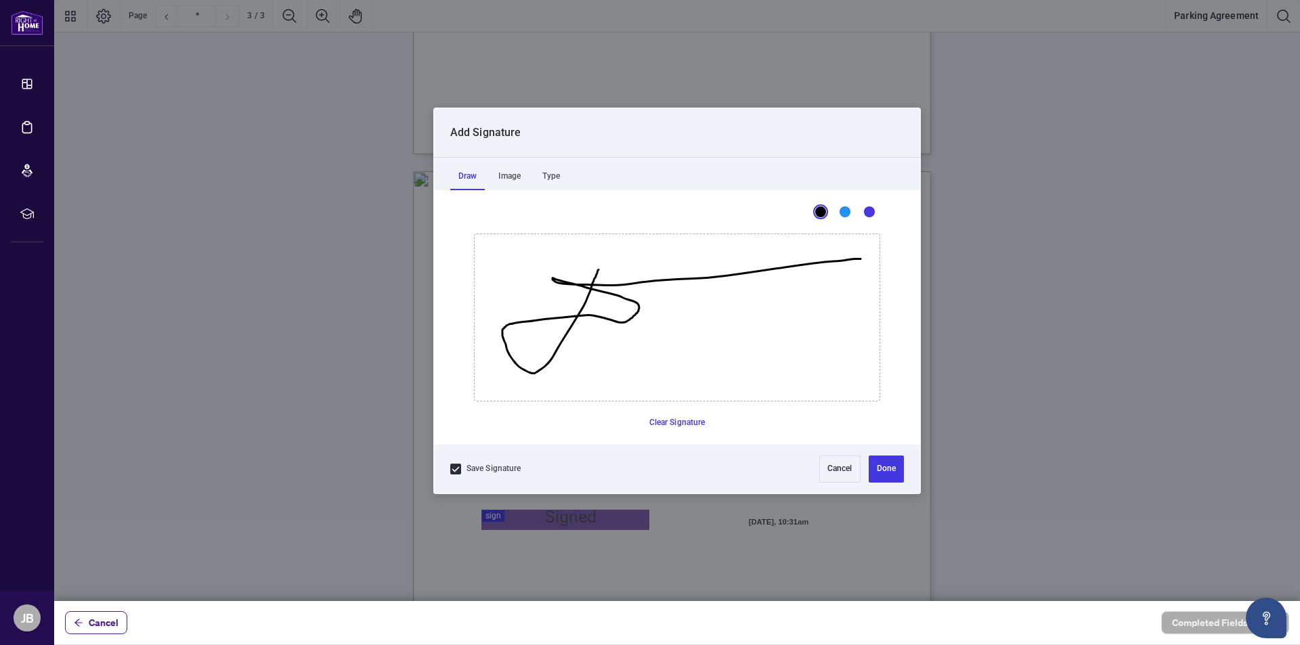
drag, startPoint x: 598, startPoint y: 269, endPoint x: 837, endPoint y: 319, distance: 244.1
click at [857, 260] on icon "Drawing canvas" at bounding box center [677, 317] width 405 height 167
click at [894, 458] on button "Done" at bounding box center [886, 469] width 35 height 27
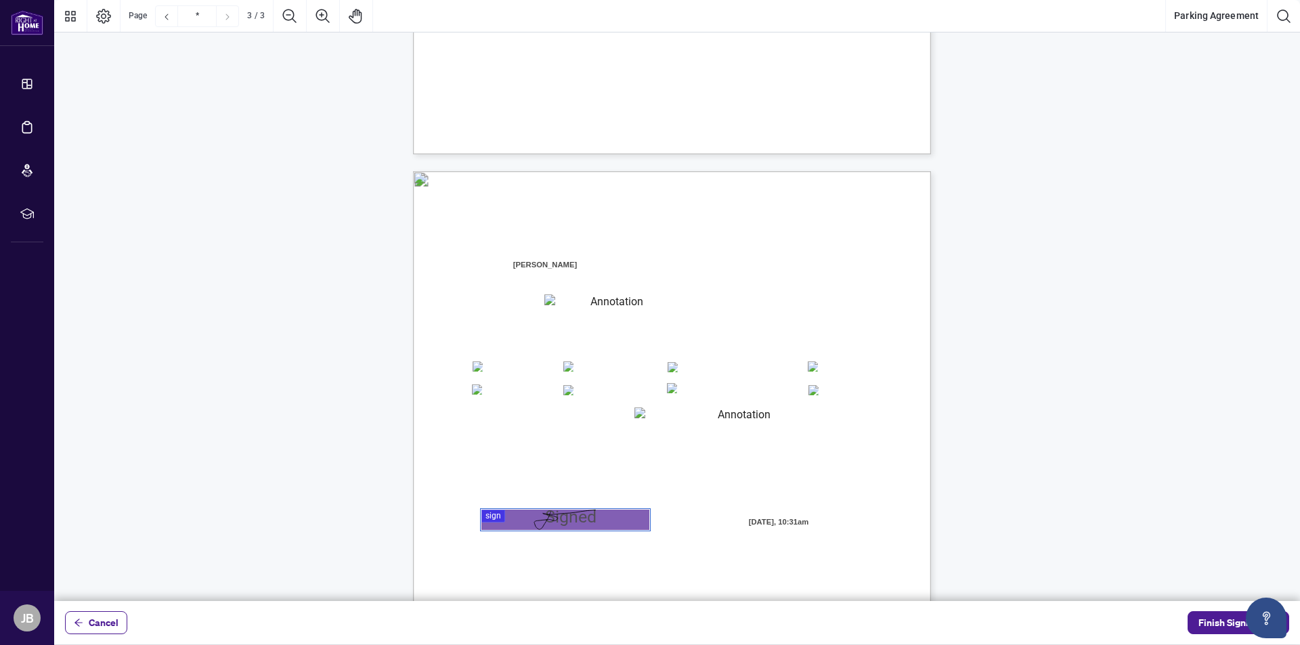
click at [693, 420] on textarea "01JYSWAYCD9WAFCE3KW1342CKC" at bounding box center [738, 418] width 209 height 20
click at [709, 413] on textarea "01JYSWAYCD9WAFCE3KW1342CKC" at bounding box center [738, 418] width 209 height 20
click at [706, 416] on textarea "01JYSWAYCD9WAFCE3KW1342CKC" at bounding box center [738, 418] width 209 height 20
drag, startPoint x: 758, startPoint y: 454, endPoint x: 727, endPoint y: 427, distance: 41.4
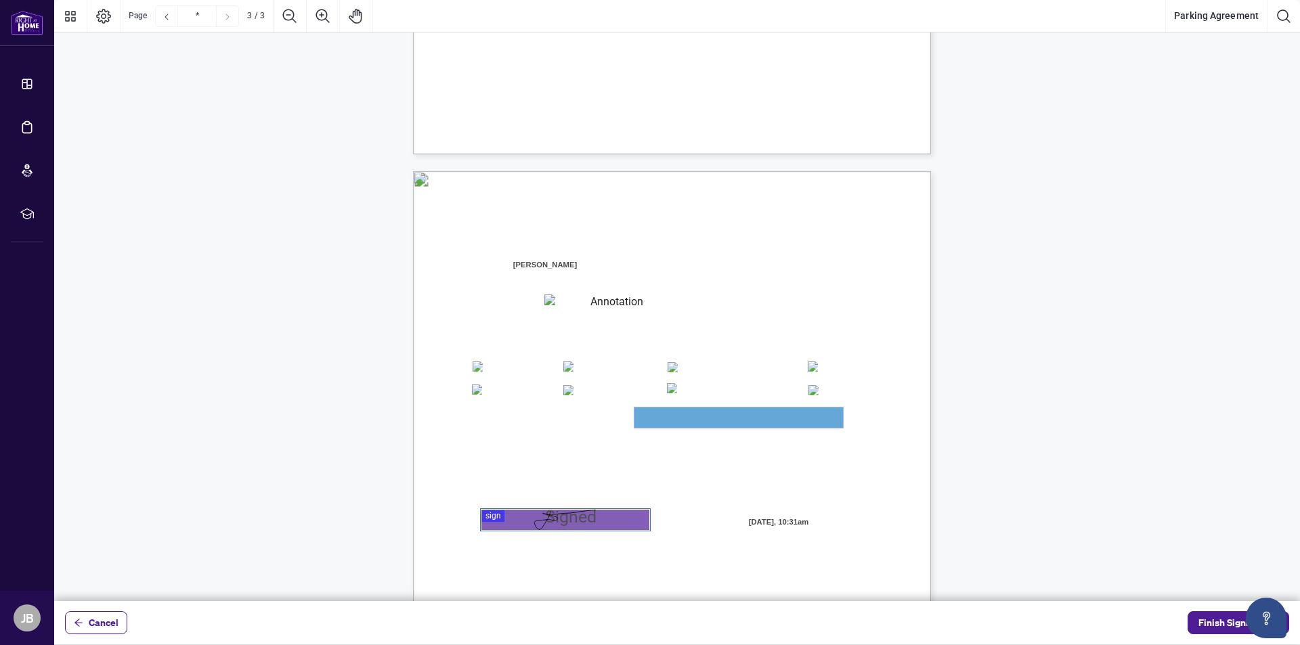
click at [754, 442] on div "Agent Information: (Name of Salesperson) Home Branch: Registered Boards (please…" at bounding box center [736, 590] width 647 height 838
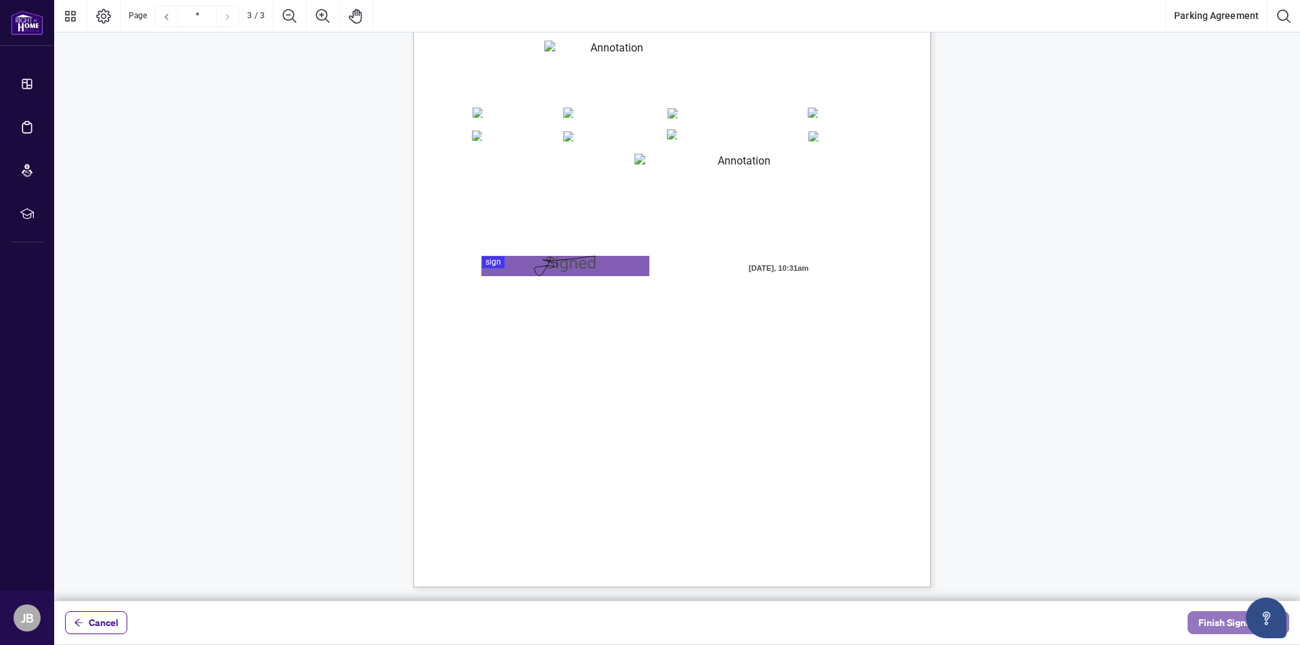
click at [1226, 624] on span "Finish Signing" at bounding box center [1228, 623] width 61 height 22
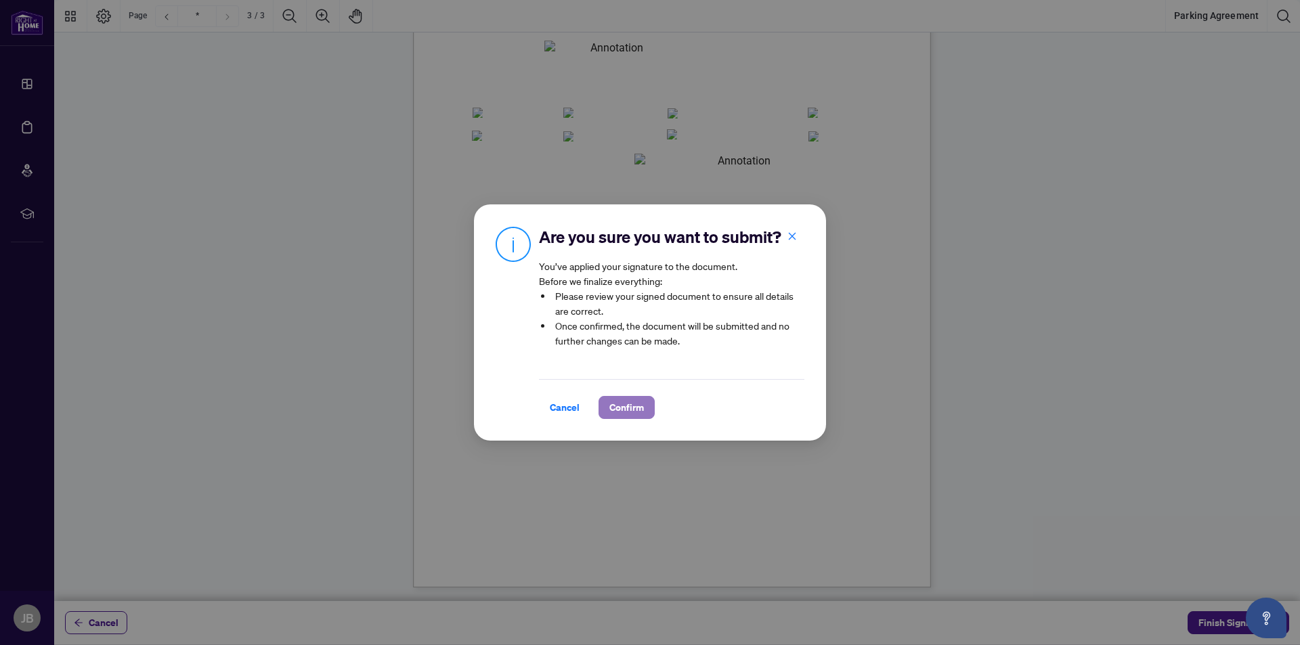
click at [637, 418] on span "Confirm" at bounding box center [626, 408] width 35 height 22
